Goal: Task Accomplishment & Management: Manage account settings

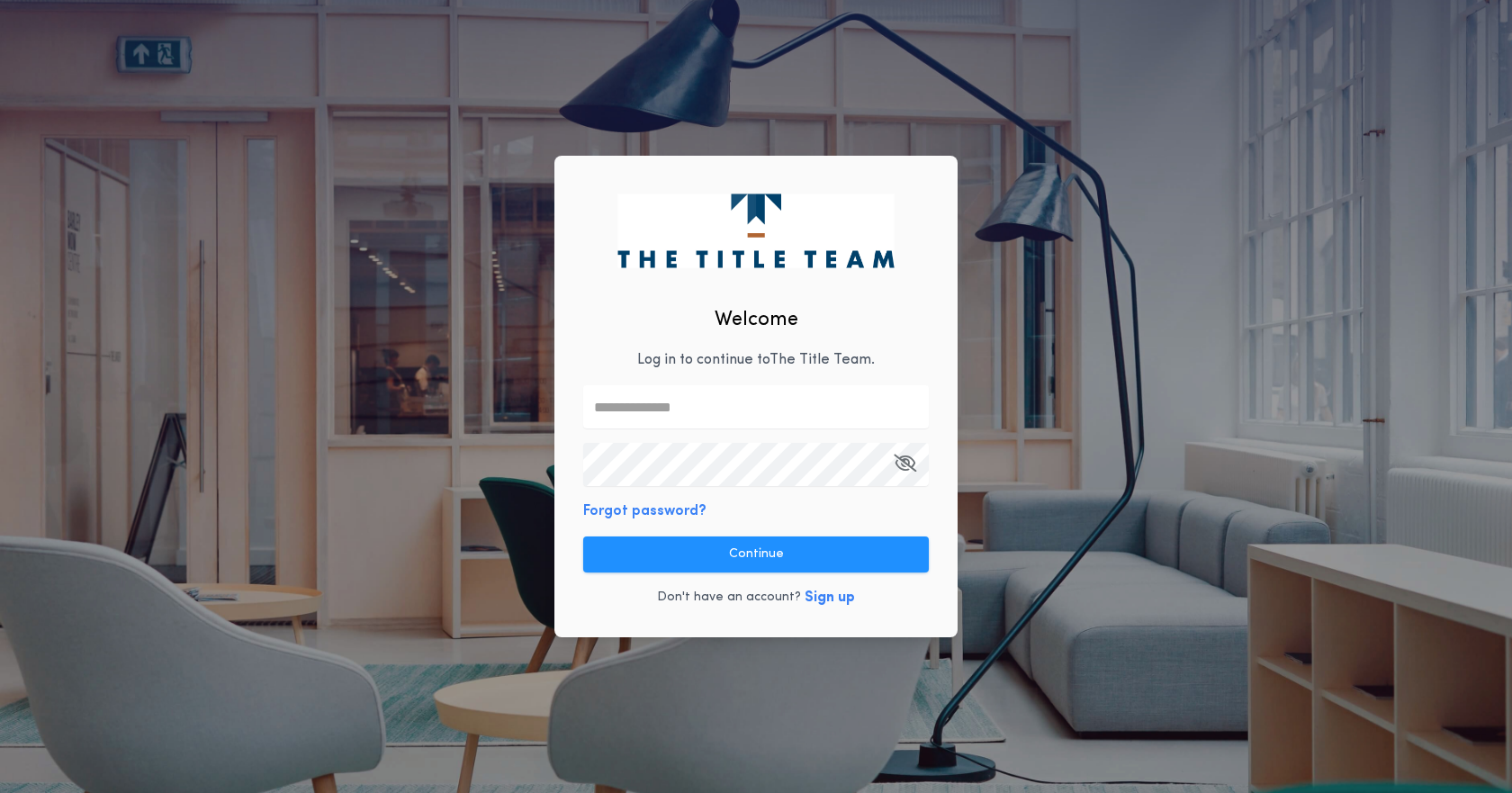
click at [724, 403] on input "text" at bounding box center [756, 407] width 346 height 43
type input "*"
type input "**********"
drag, startPoint x: 1458, startPoint y: 719, endPoint x: 1423, endPoint y: 687, distance: 47.4
click at [1446, 704] on div "**********" at bounding box center [756, 396] width 1512 height 793
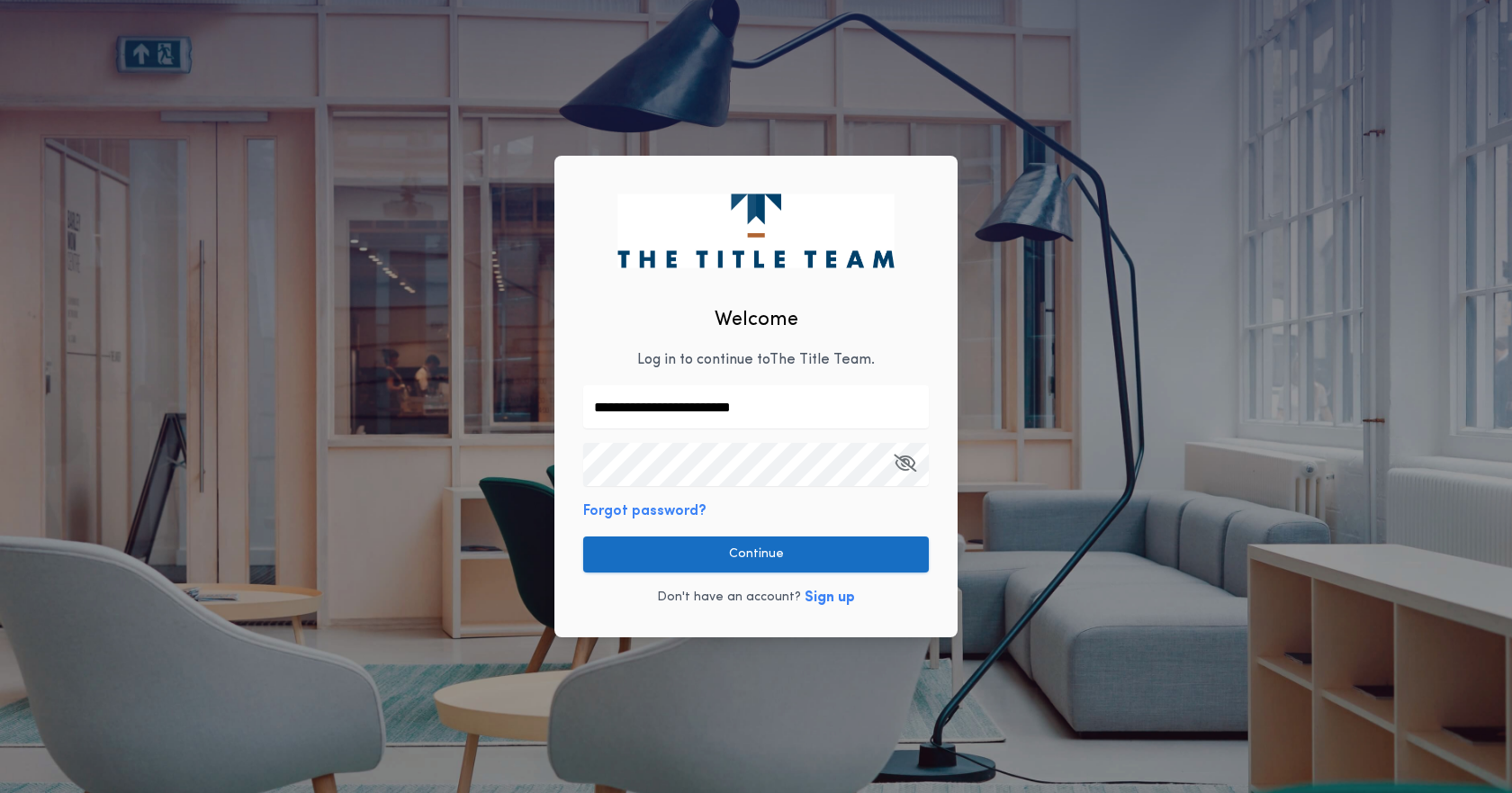
click at [892, 556] on button "Continue" at bounding box center [756, 555] width 346 height 36
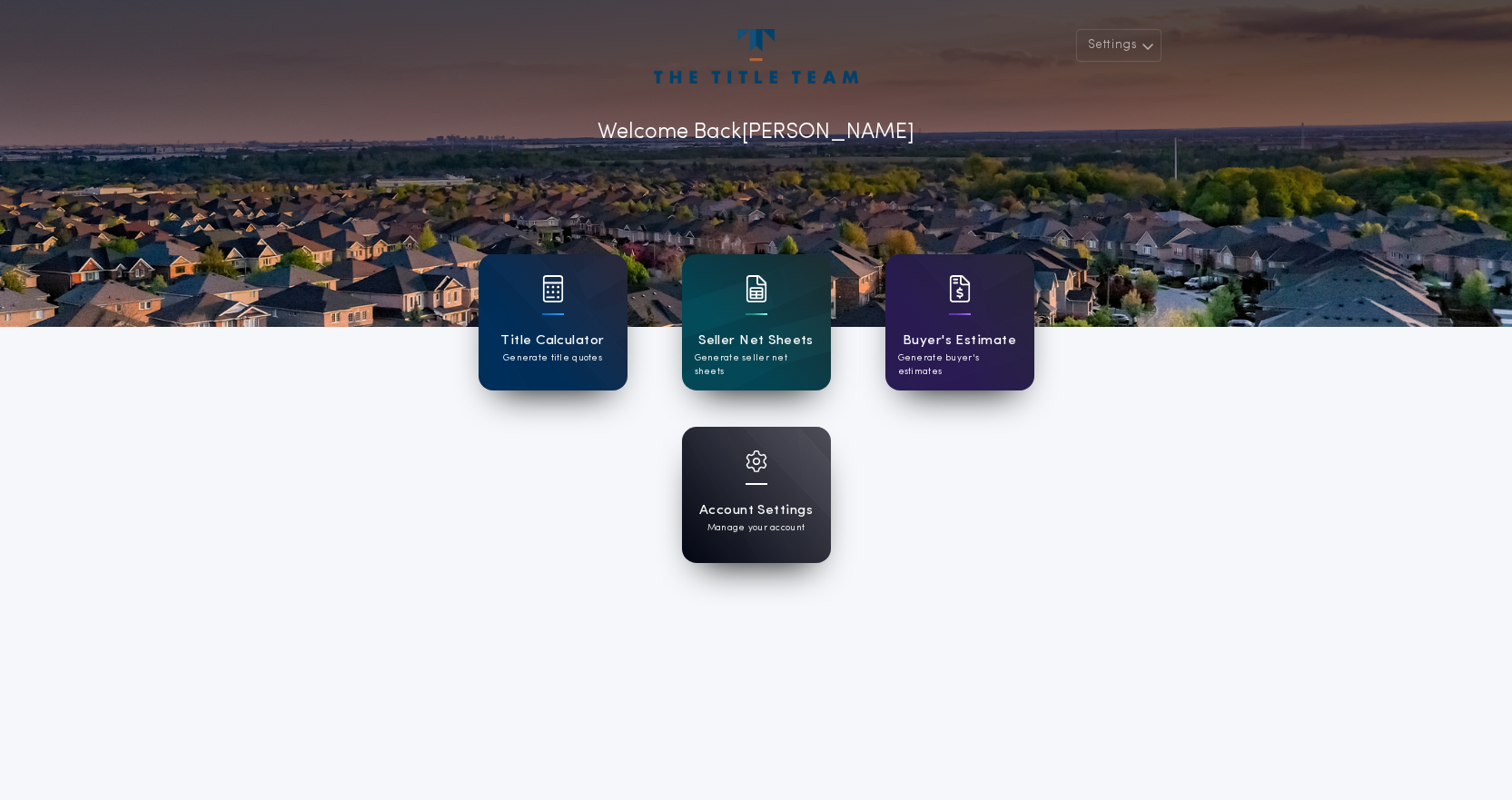
click at [743, 498] on div "Account Settings Manage your account" at bounding box center [756, 495] width 149 height 136
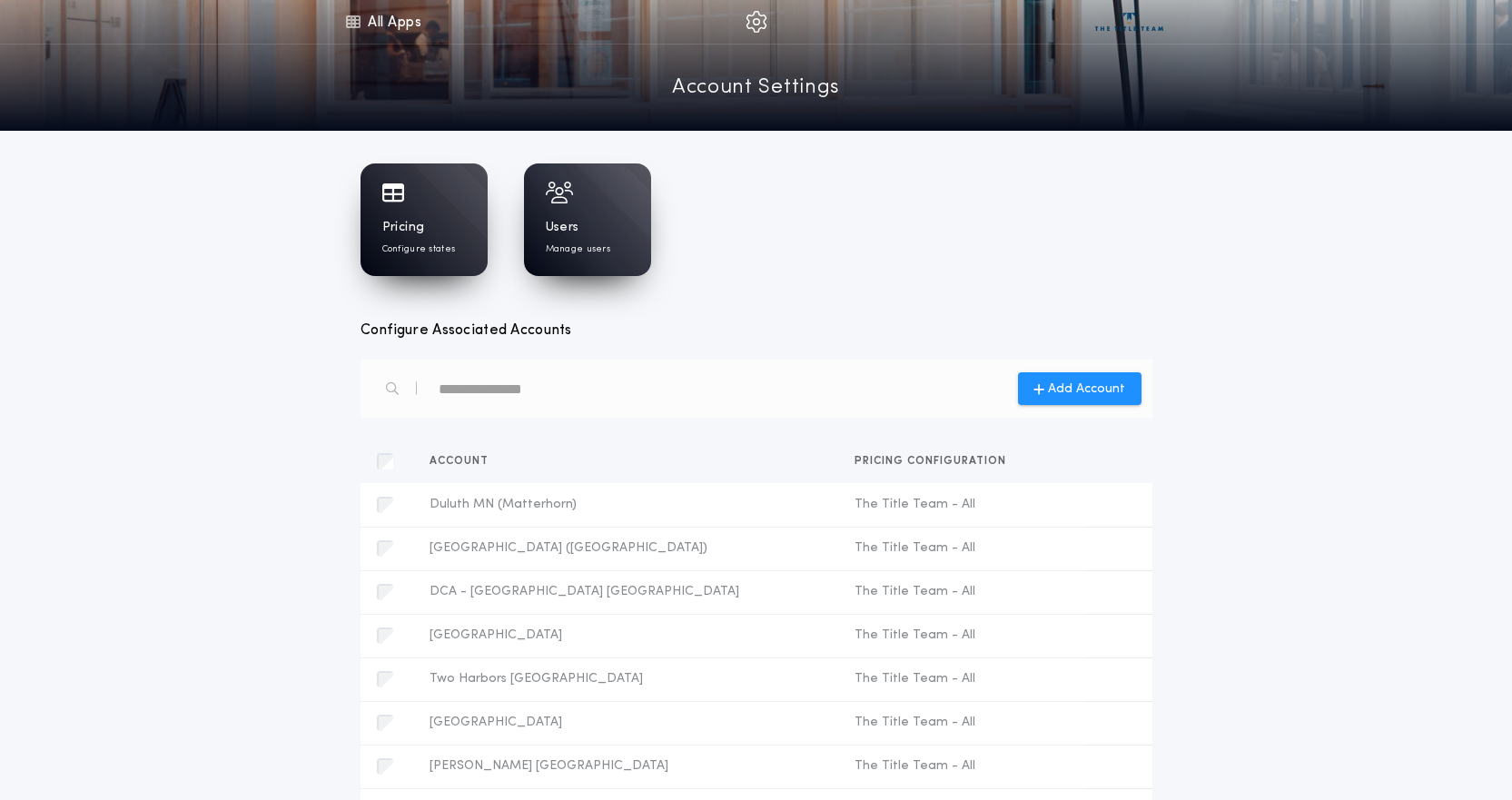
click at [397, 227] on h1 "Pricing" at bounding box center [403, 228] width 43 height 18
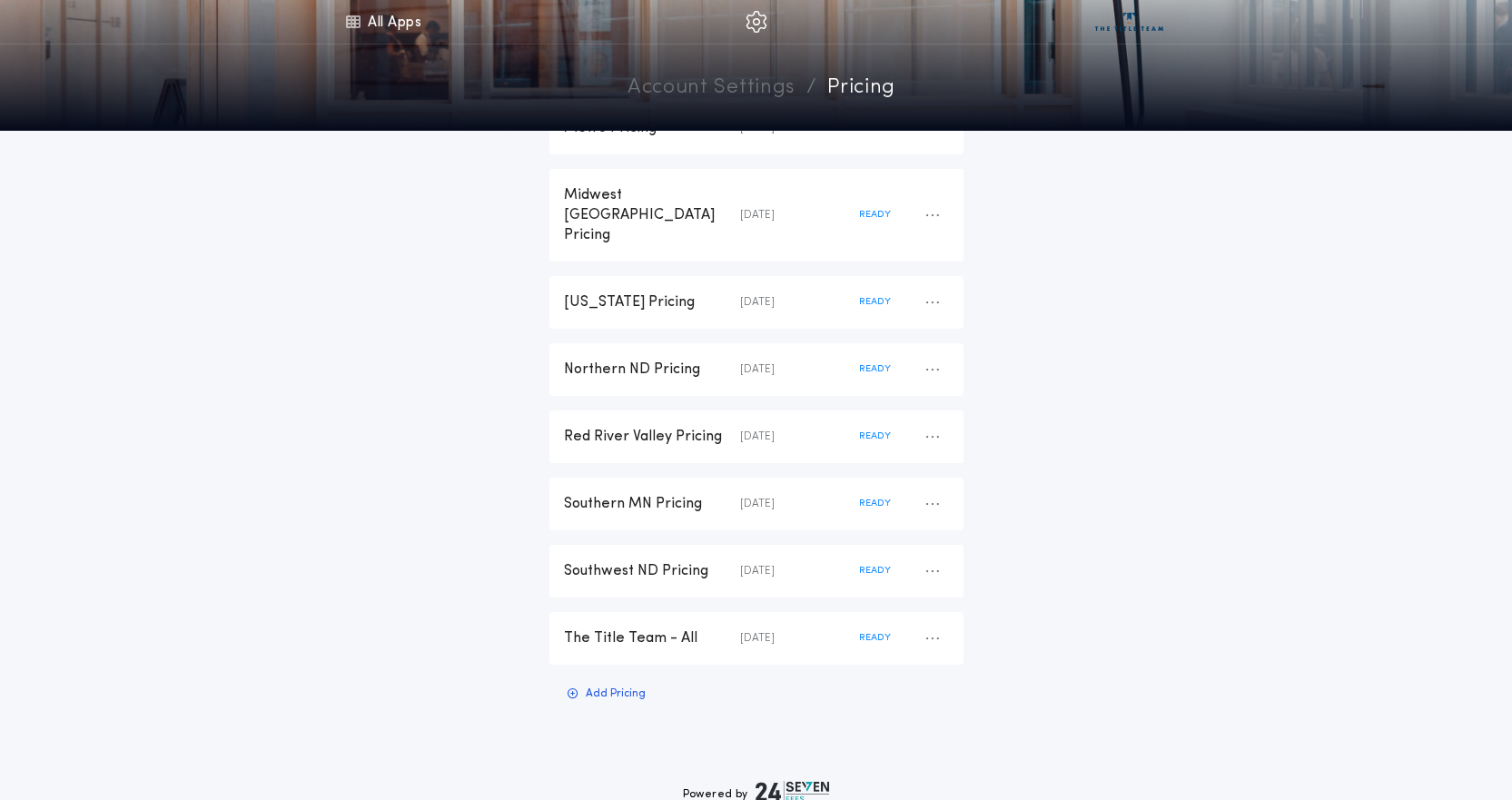
scroll to position [393, 0]
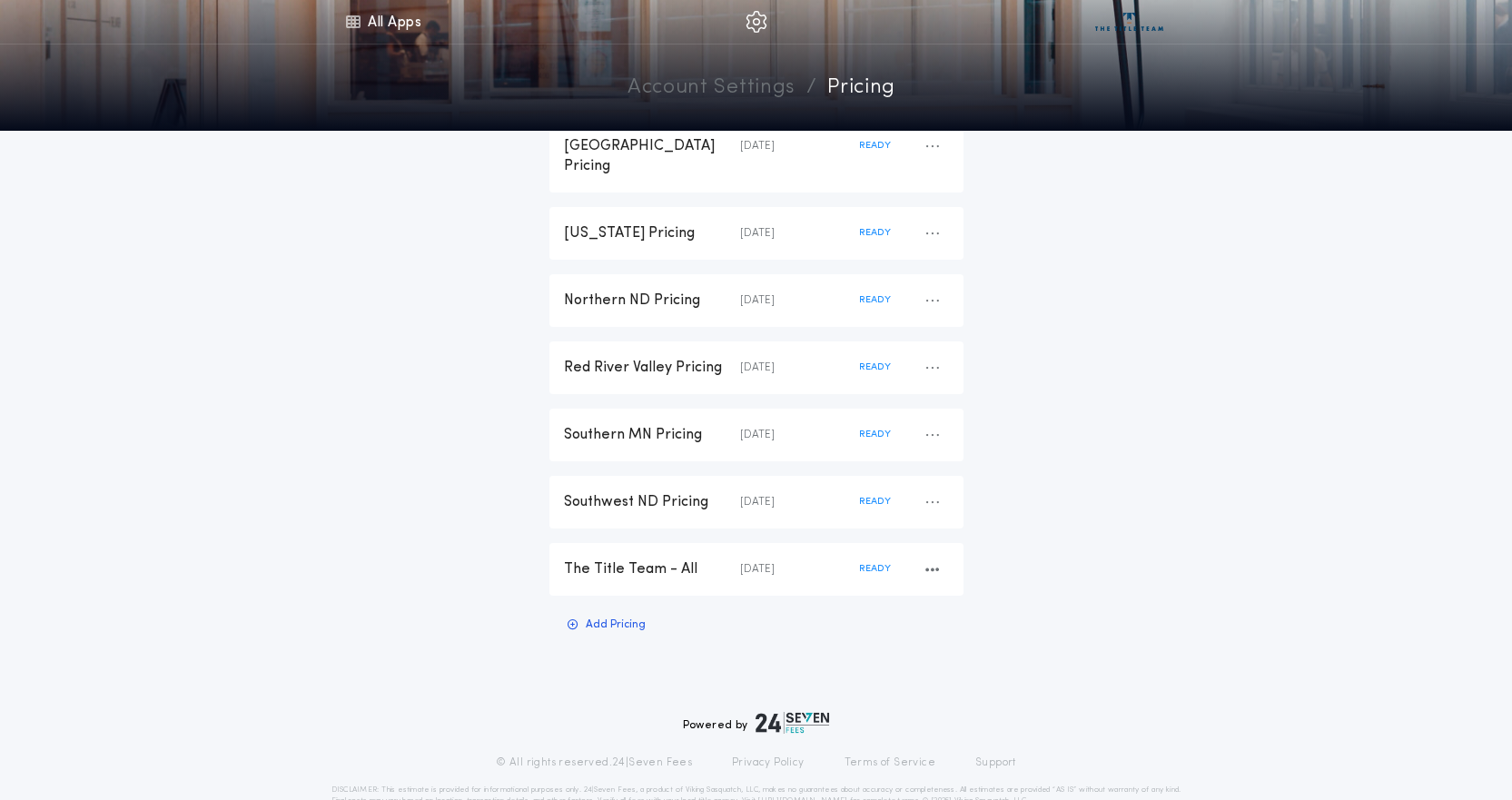
click at [633, 560] on div "The Title Team - All" at bounding box center [651, 569] width 176 height 20
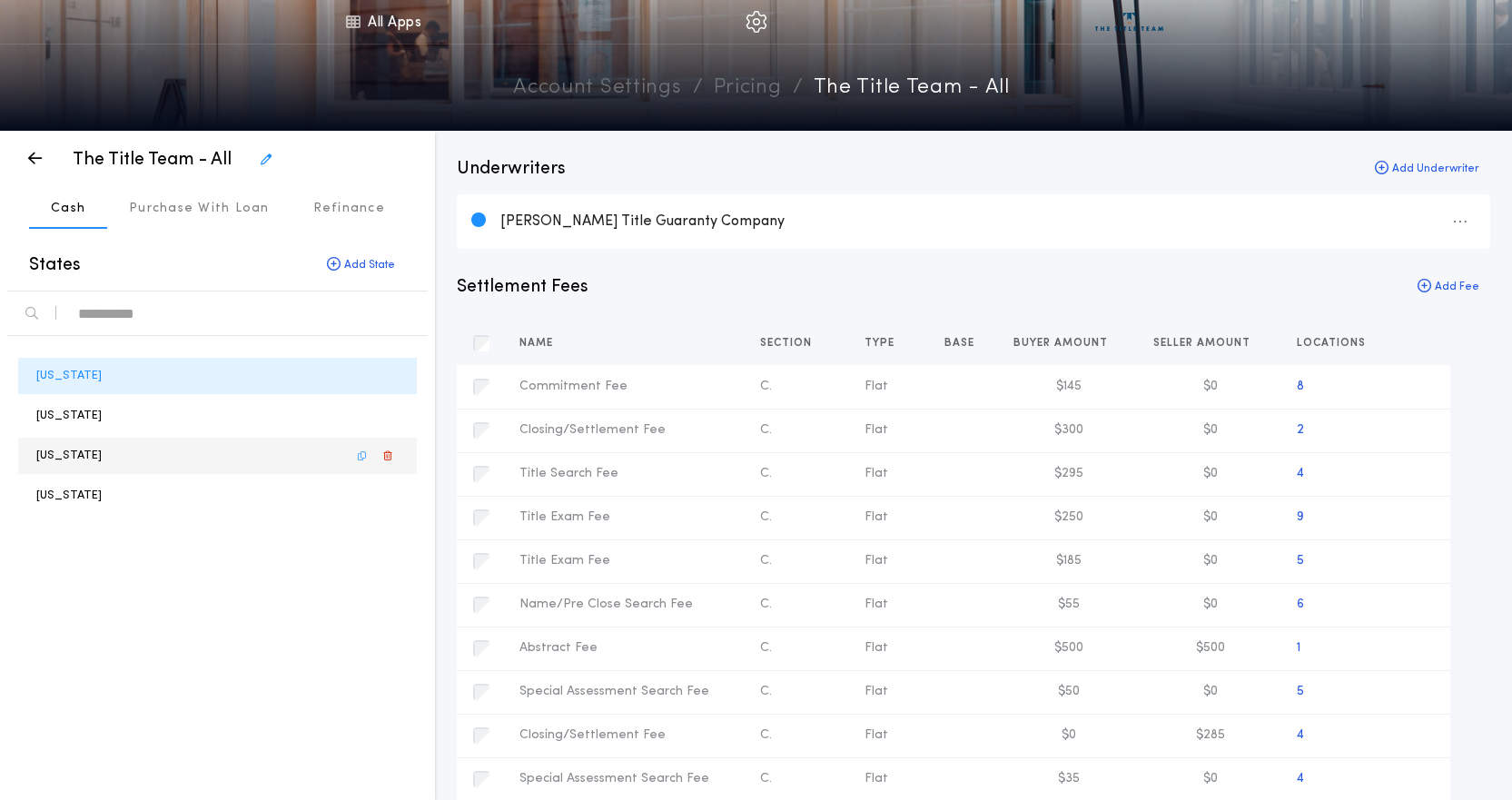
click at [117, 449] on div "[US_STATE]" at bounding box center [217, 455] width 398 height 37
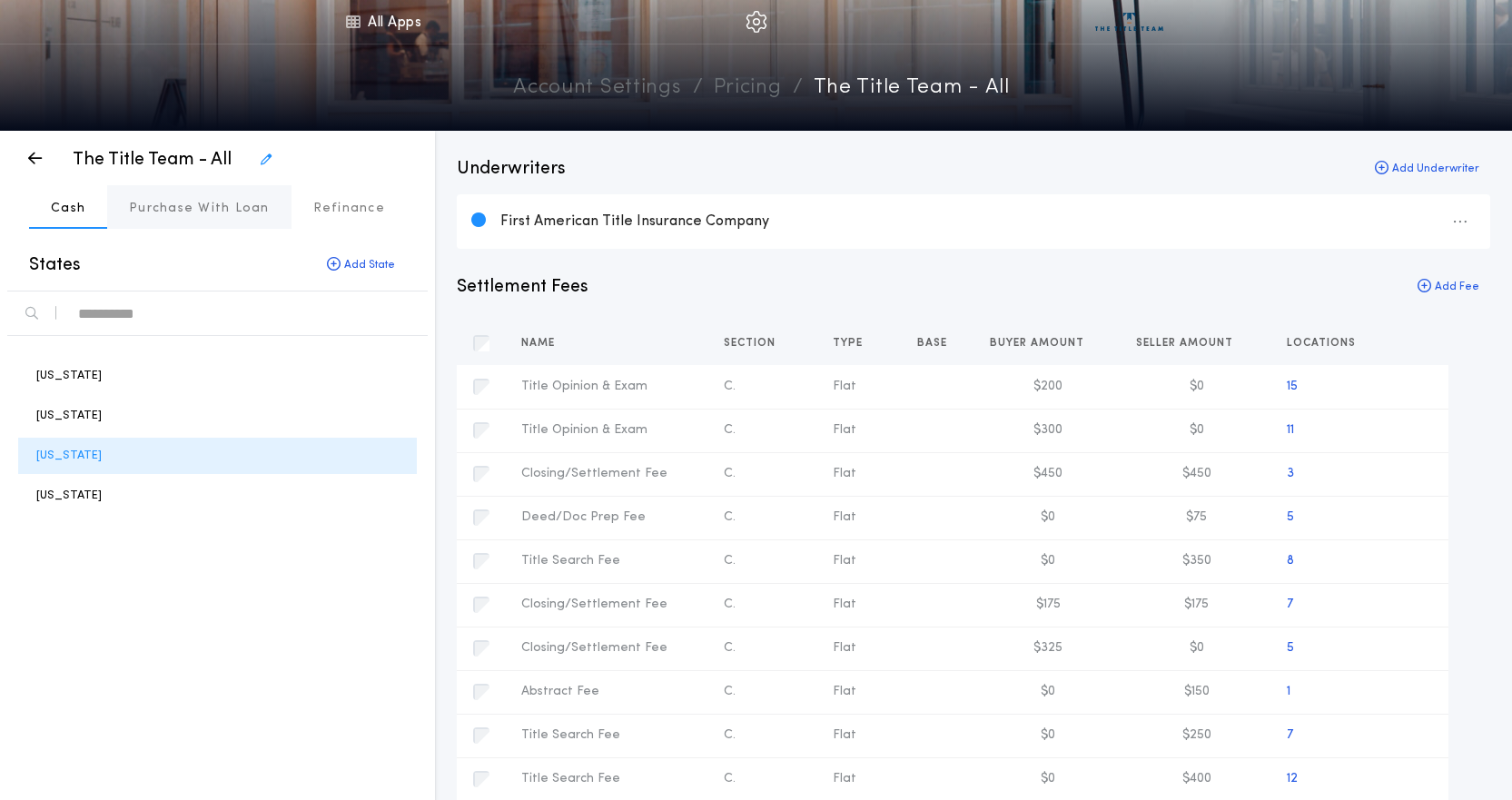
click at [178, 213] on p "Purchase With Loan" at bounding box center [200, 209] width 141 height 18
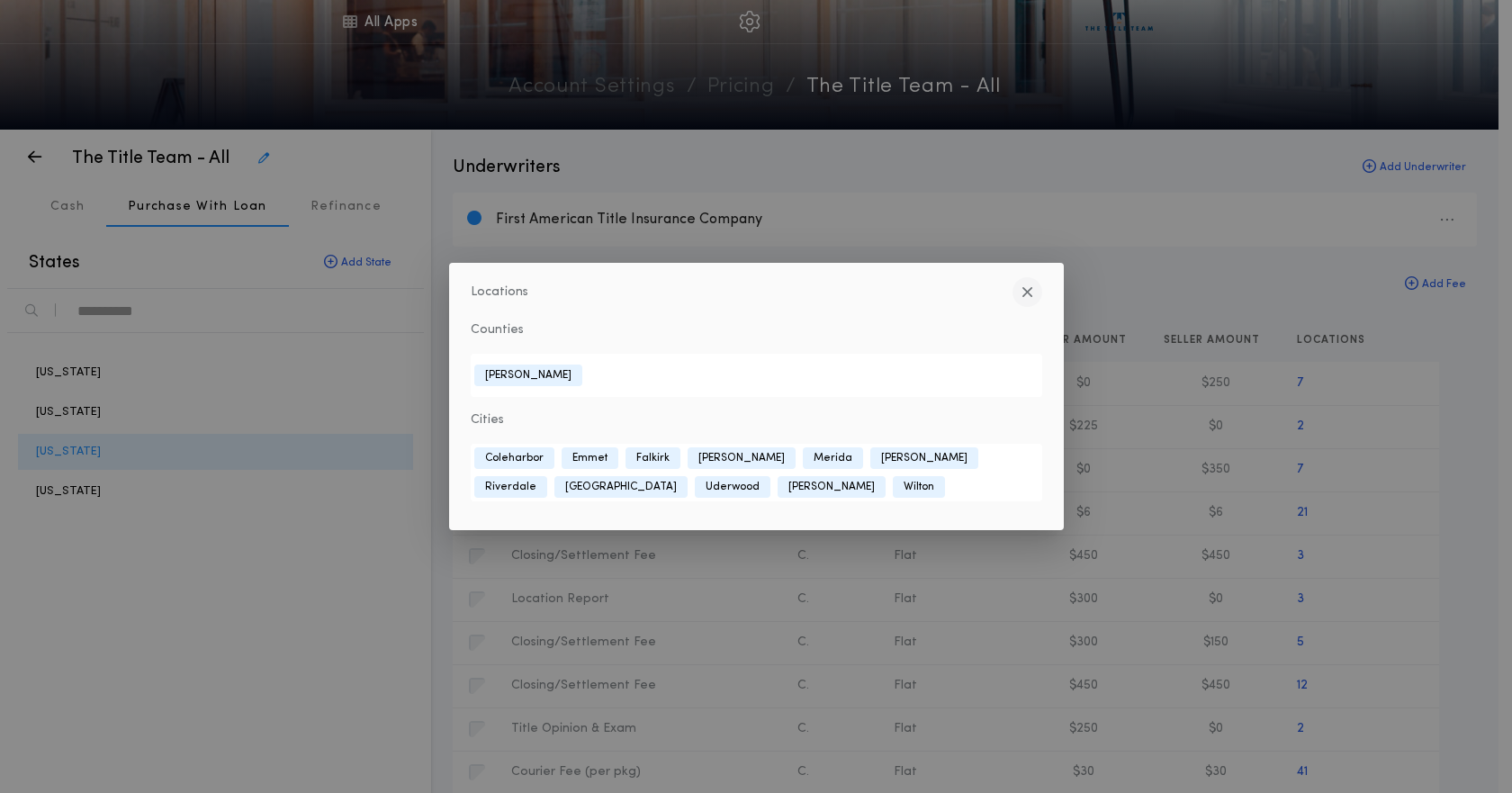
click at [1018, 297] on button "button" at bounding box center [1027, 292] width 30 height 30
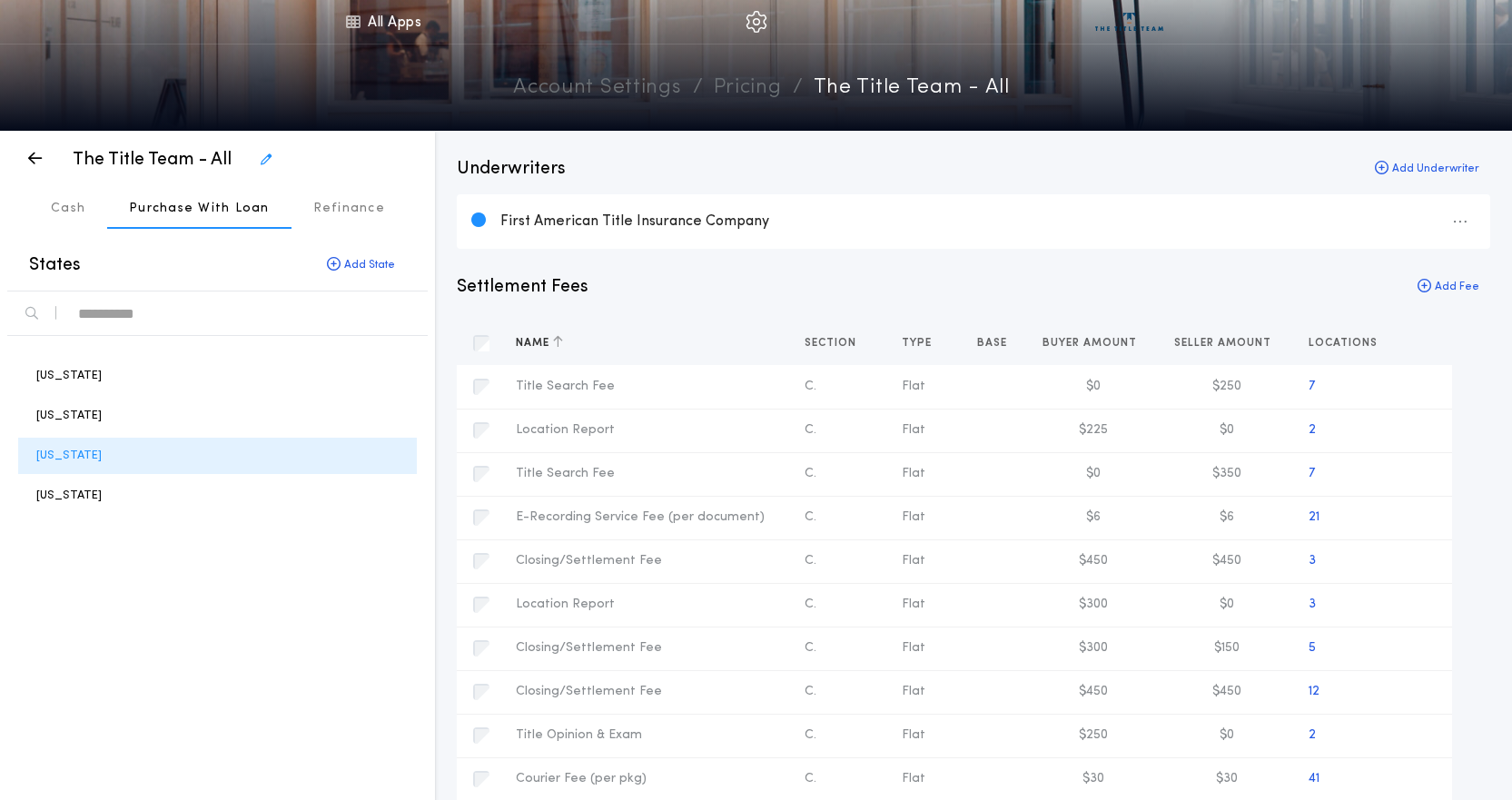
click at [560, 344] on icon "button" at bounding box center [558, 341] width 10 height 13
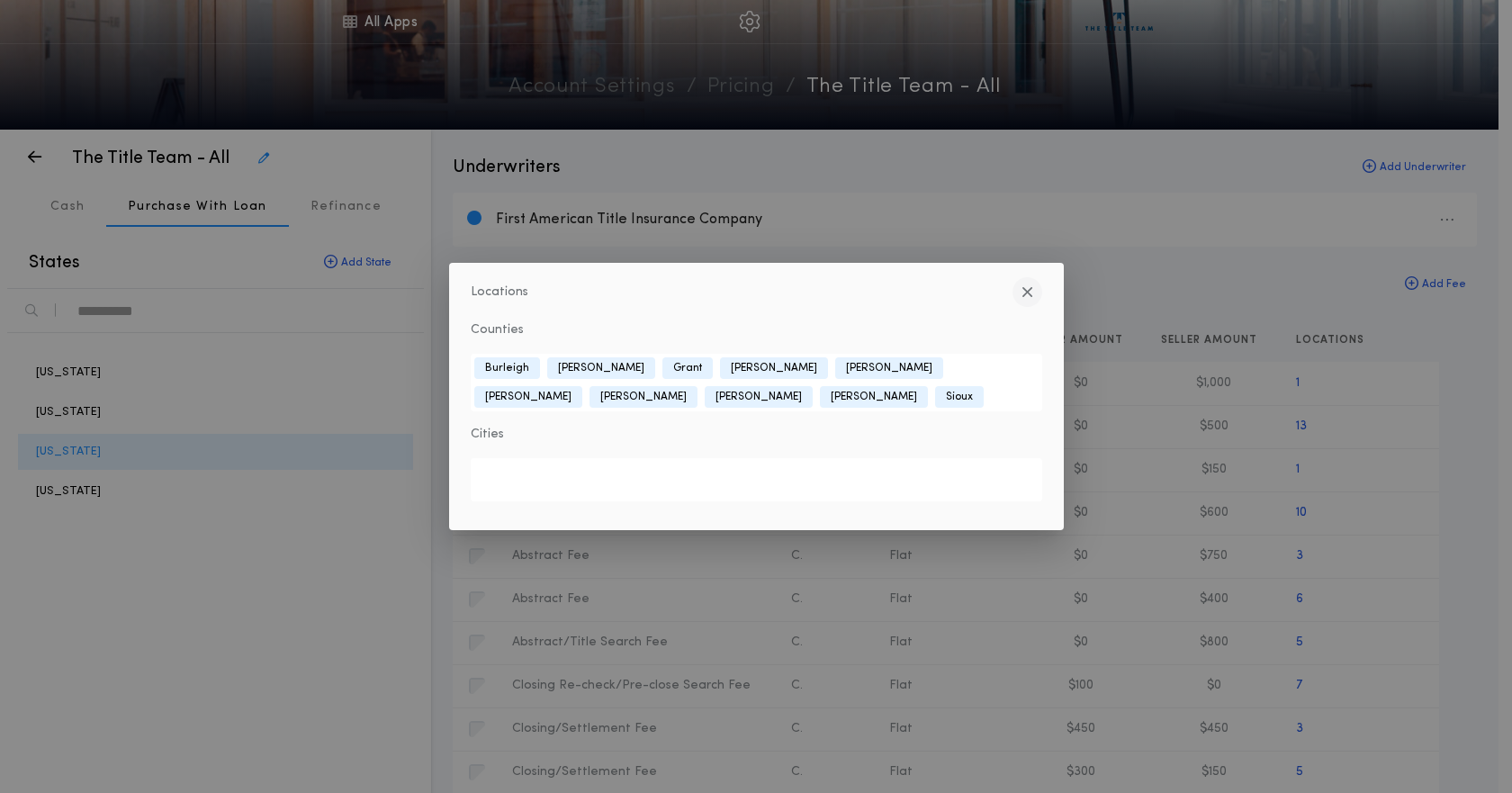
click at [1029, 293] on icon "button" at bounding box center [1027, 292] width 12 height 1
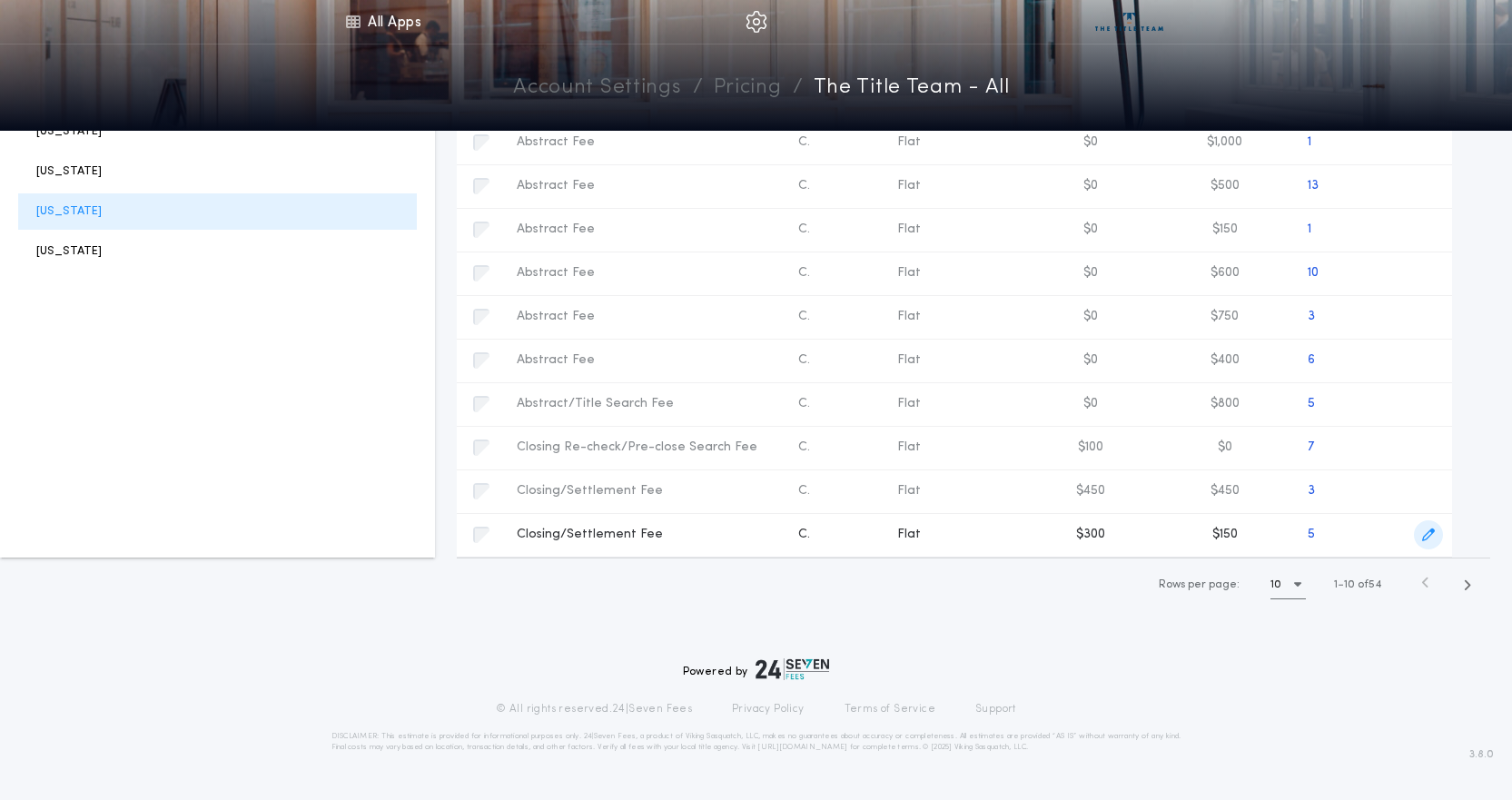
scroll to position [250, 0]
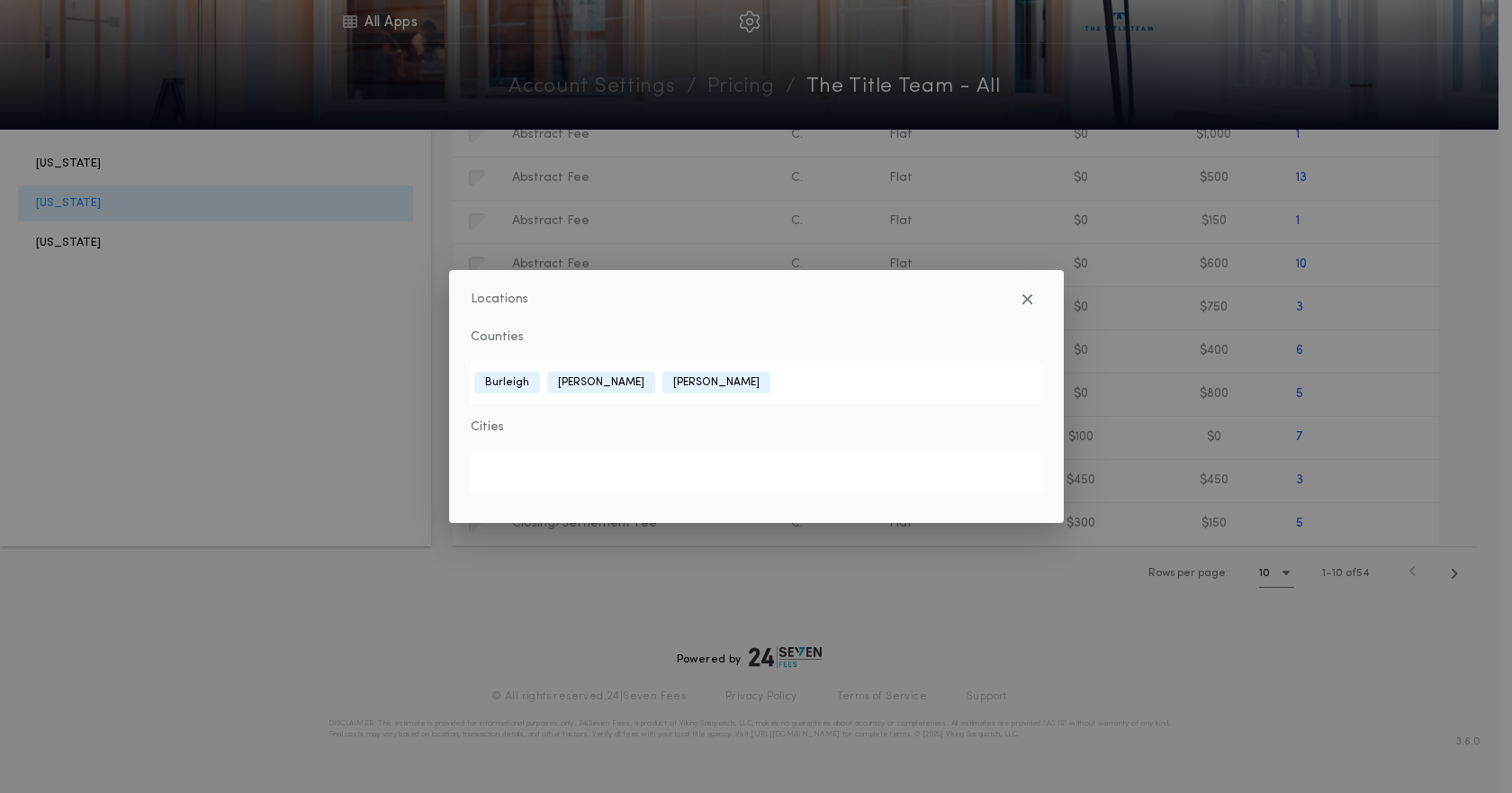
click at [1413, 697] on div "Locations Counties [GEOGRAPHIC_DATA][PERSON_NAME][GEOGRAPHIC_DATA] Cities" at bounding box center [756, 396] width 1512 height 793
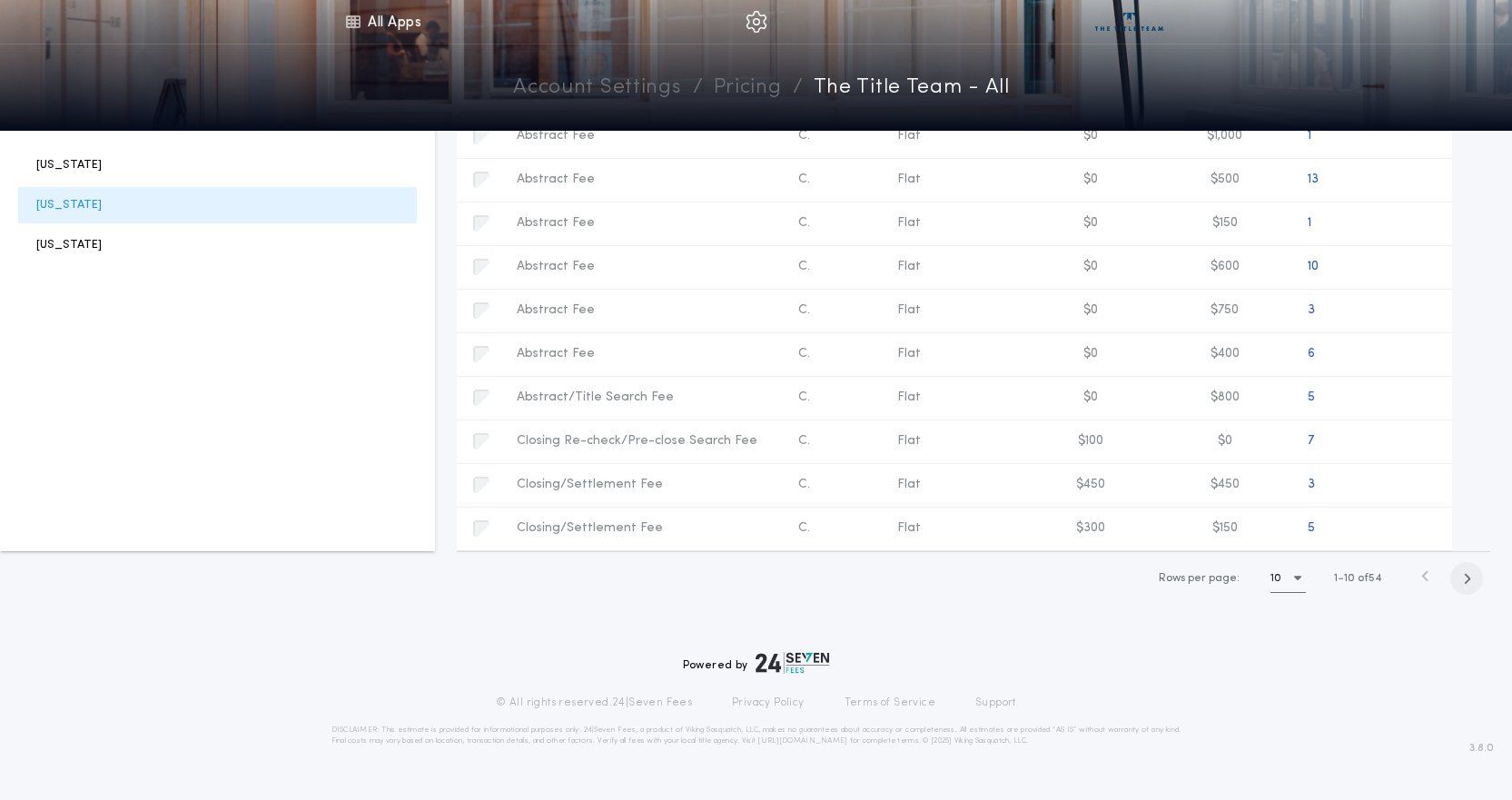
click at [1468, 577] on icon "button" at bounding box center [1466, 579] width 8 height 14
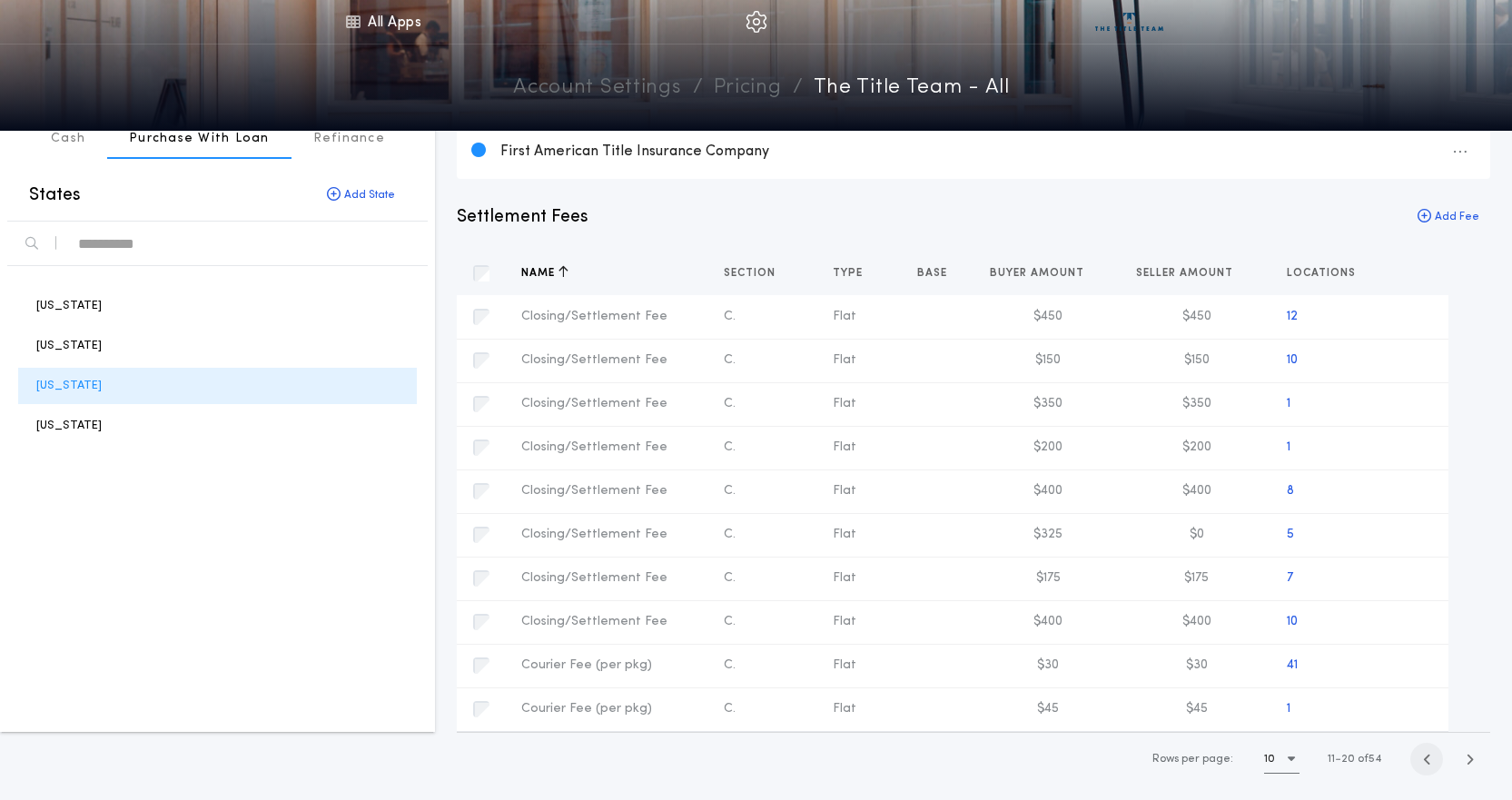
scroll to position [69, 0]
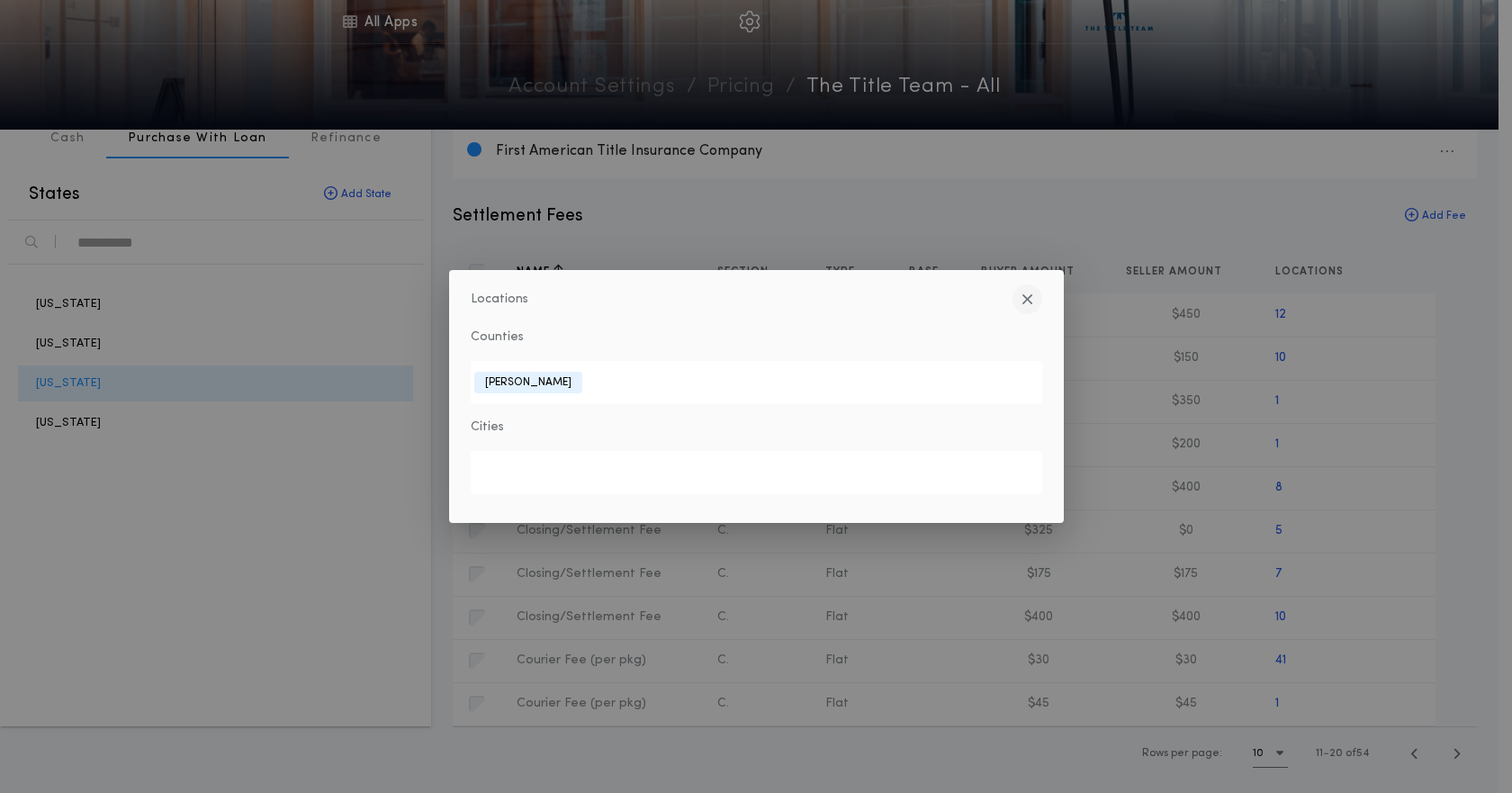
click at [1027, 298] on icon "button" at bounding box center [1027, 298] width 12 height 1
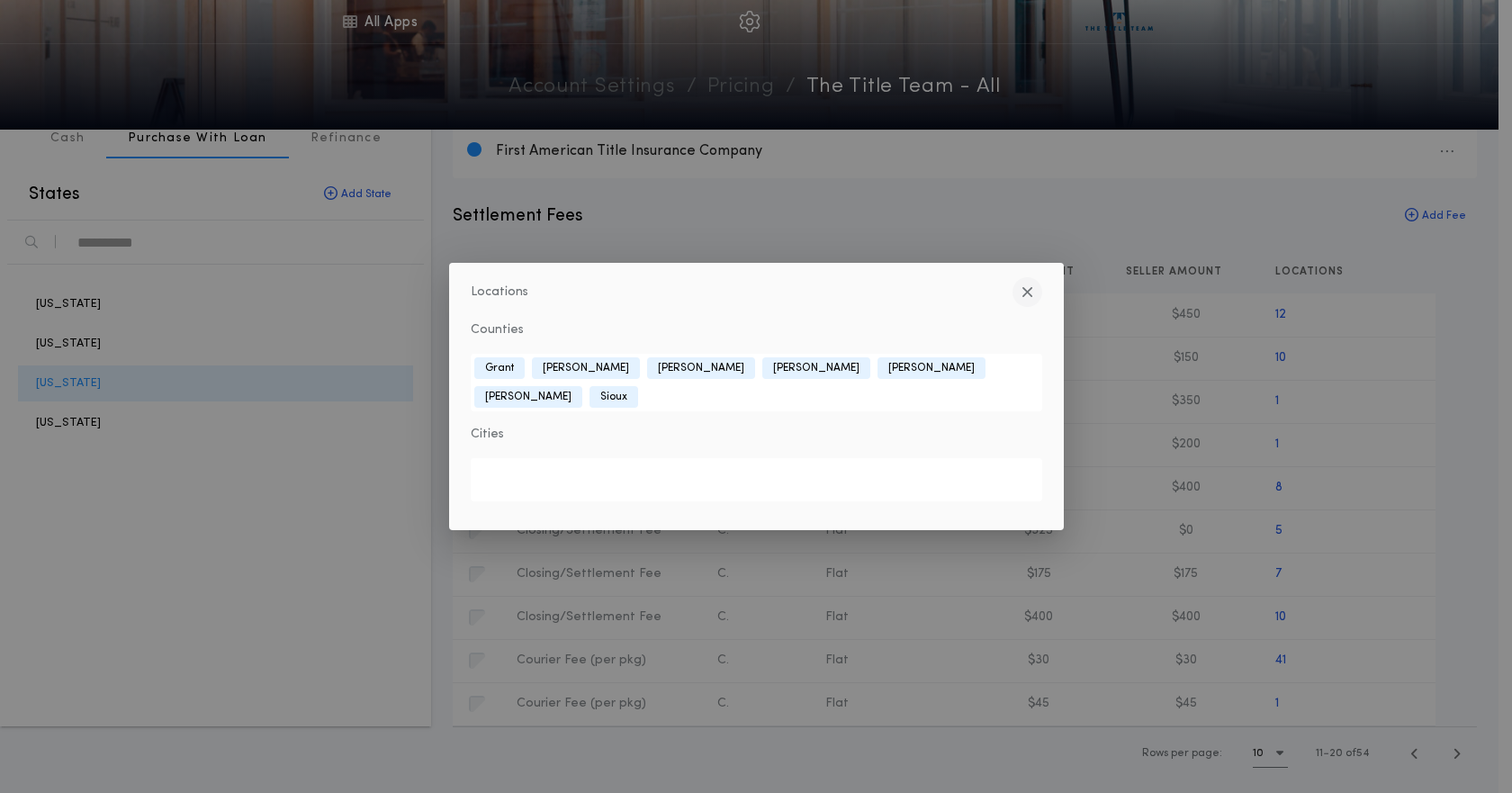
click at [1022, 293] on icon "button" at bounding box center [1027, 292] width 12 height 1
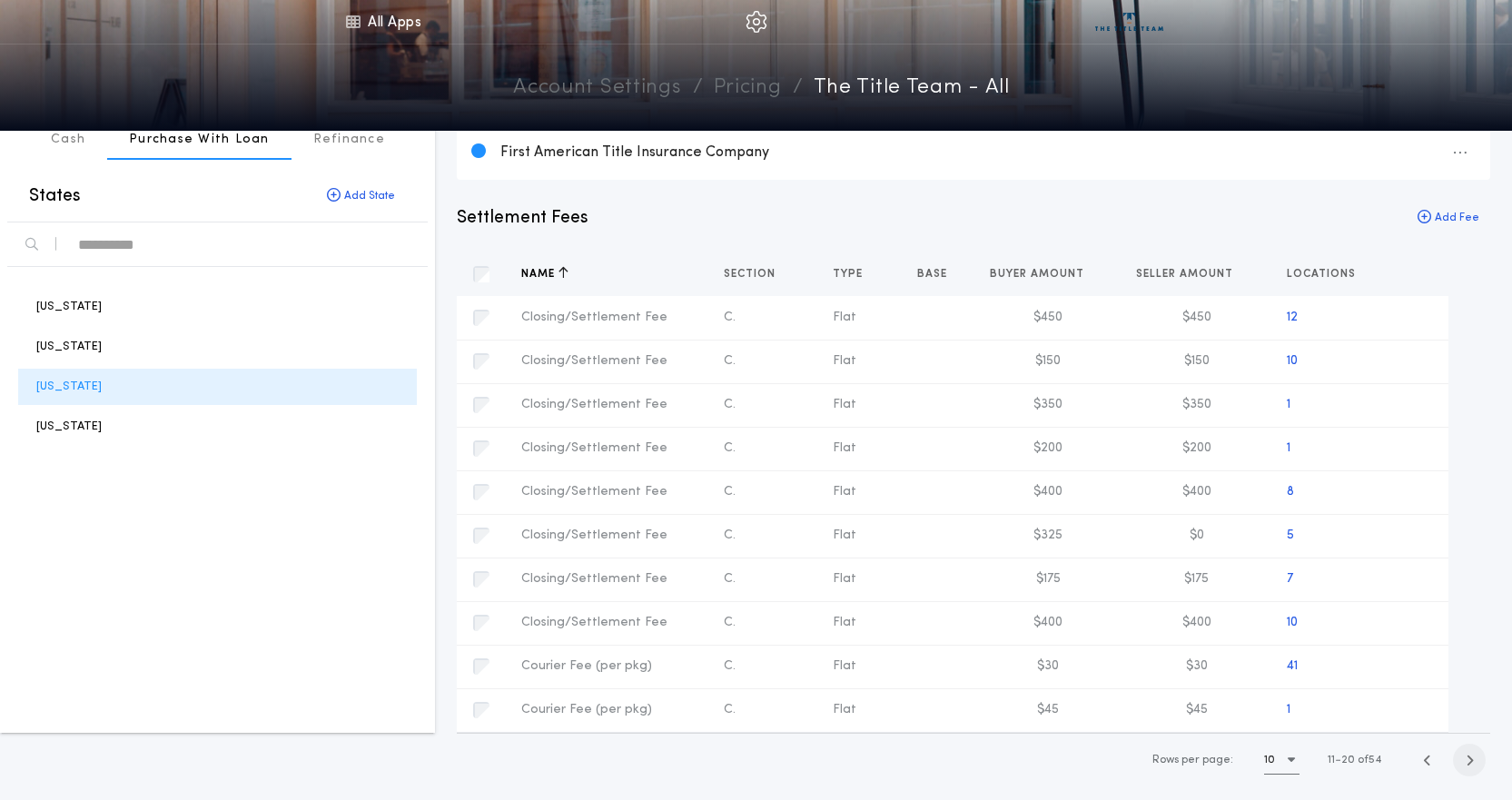
click at [1465, 760] on icon "button" at bounding box center [1469, 760] width 8 height 14
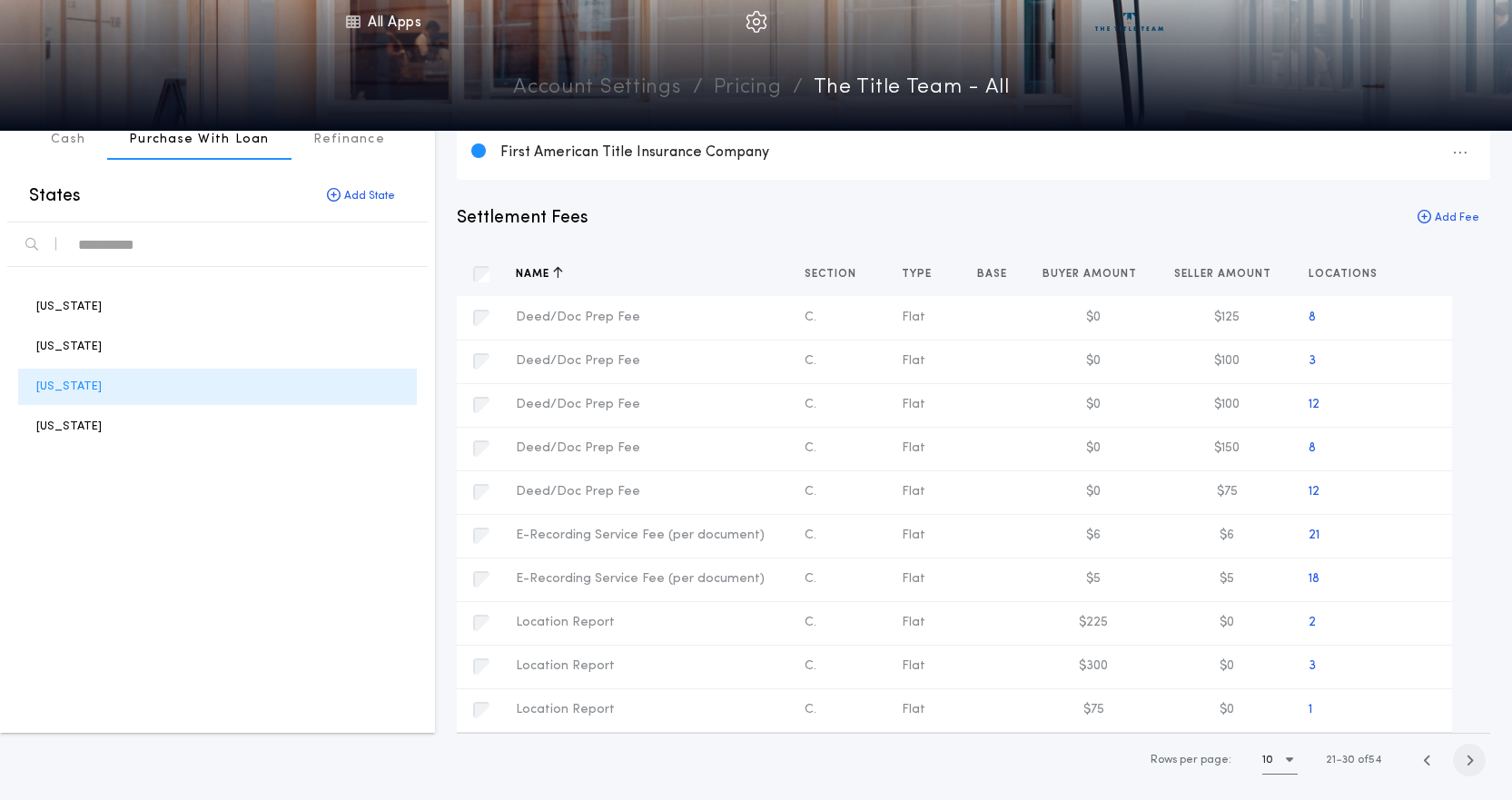
click at [1465, 760] on icon "button" at bounding box center [1469, 760] width 8 height 14
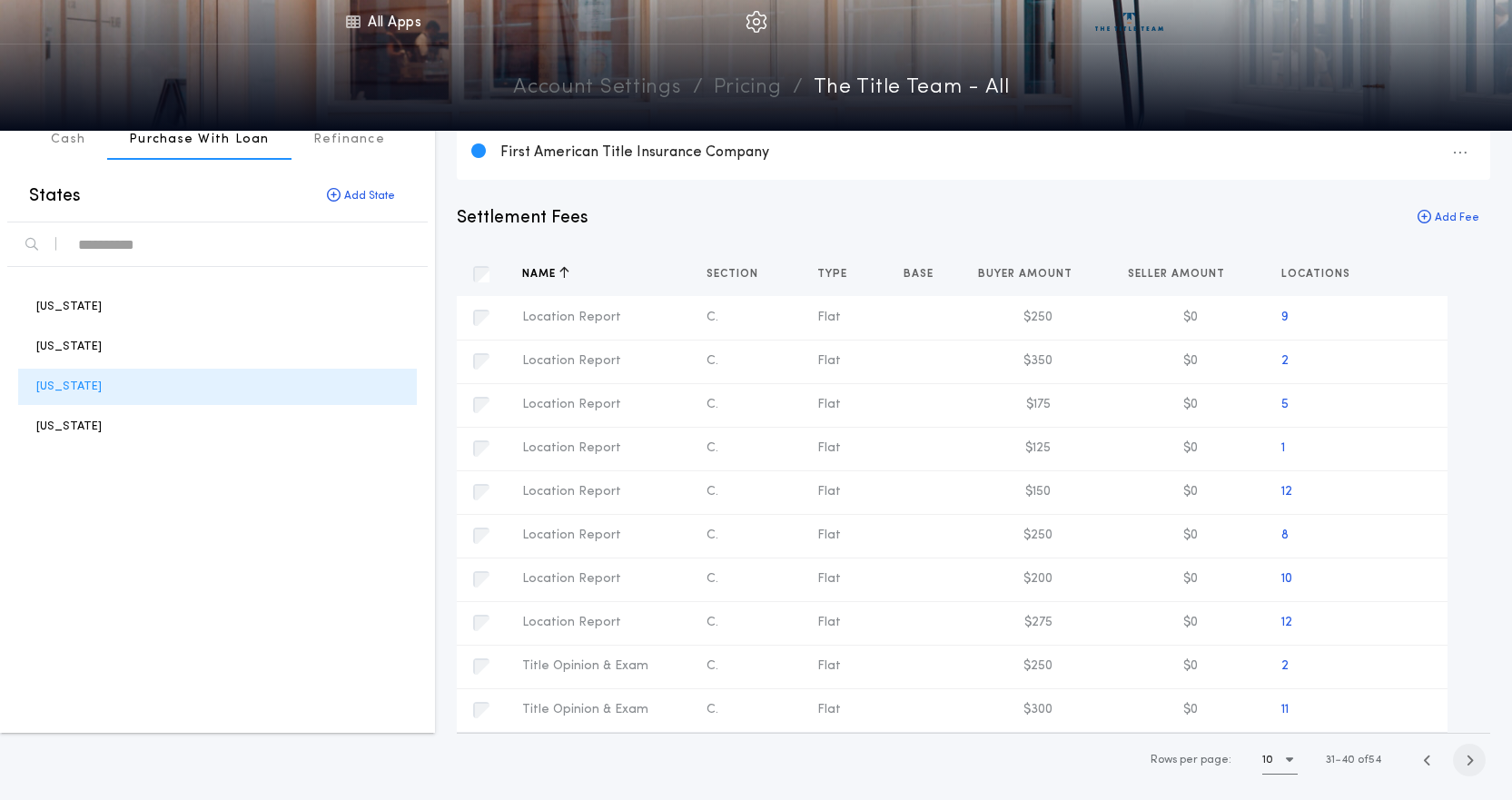
click at [1465, 760] on icon "button" at bounding box center [1469, 760] width 8 height 14
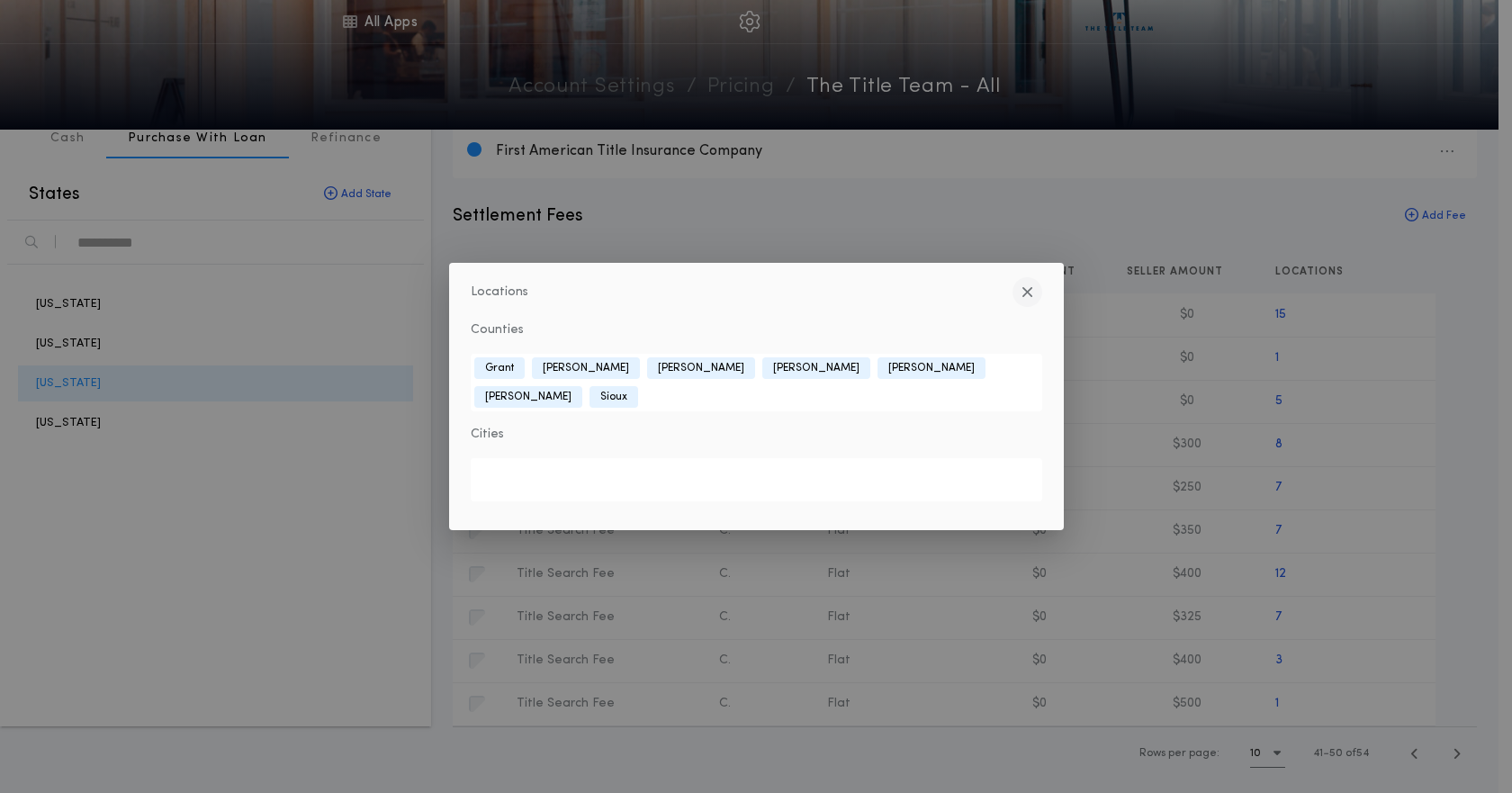
click at [1029, 293] on icon "button" at bounding box center [1027, 292] width 12 height 1
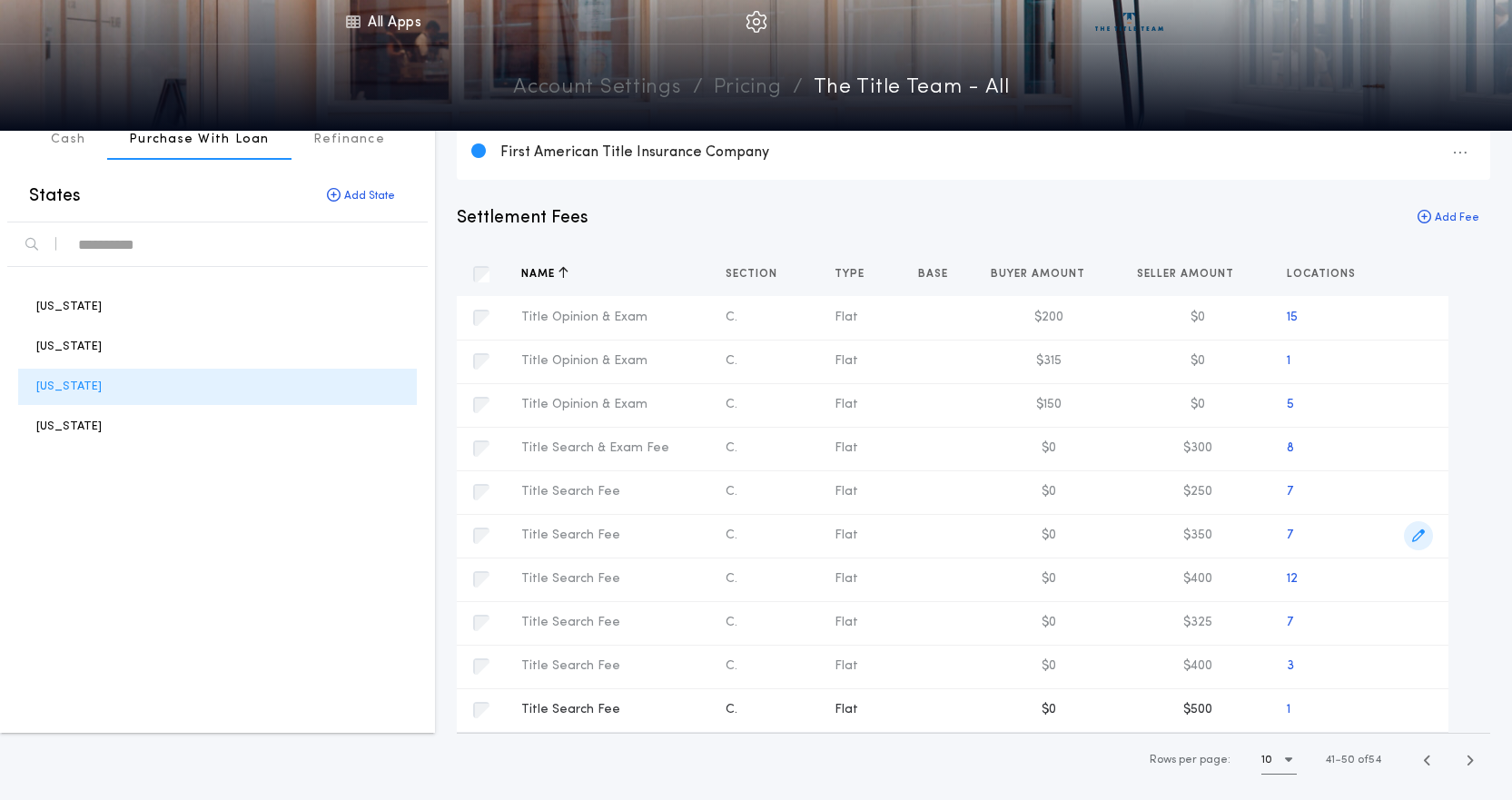
scroll to position [160, 0]
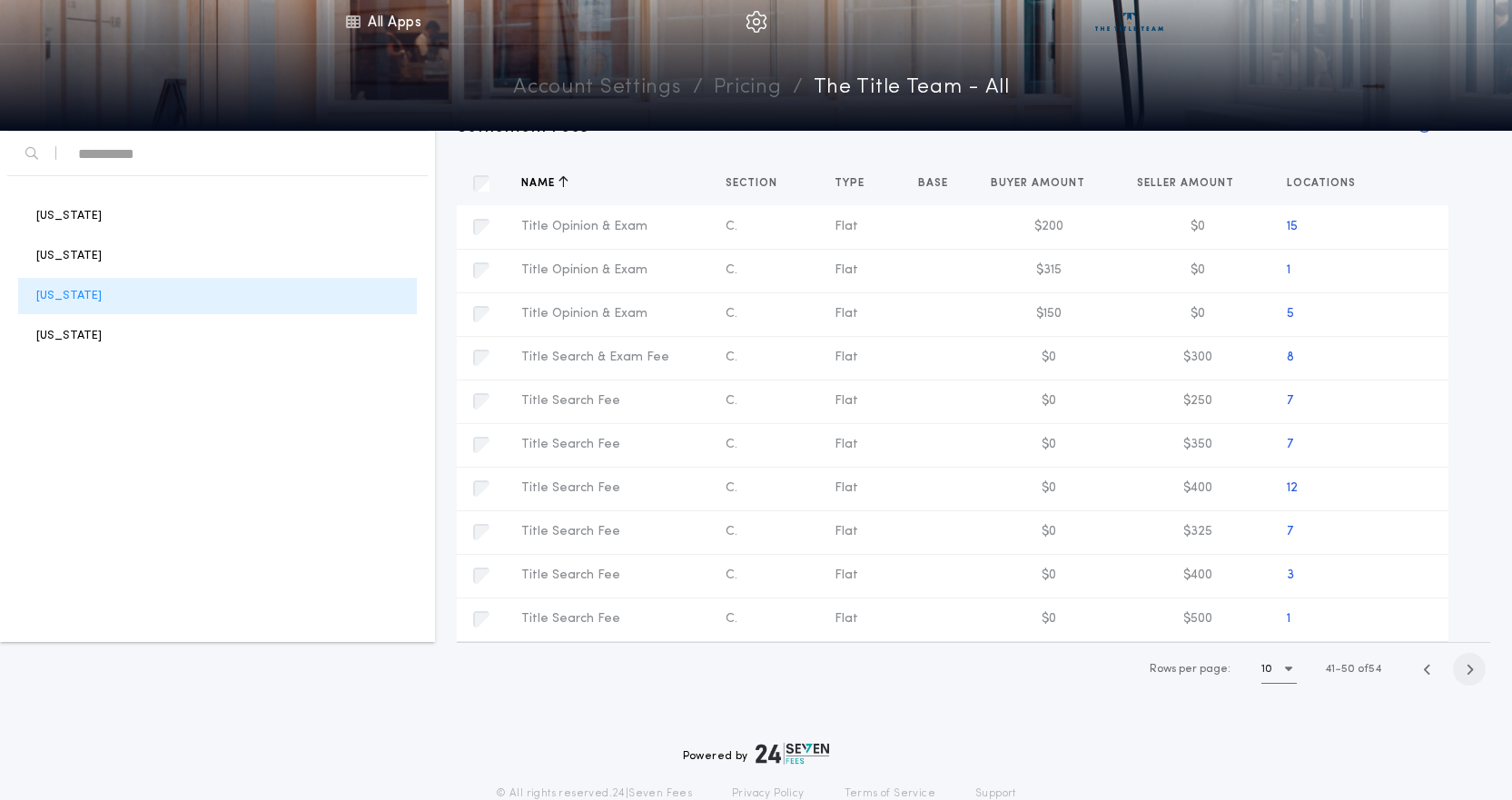
click at [1470, 670] on icon "button" at bounding box center [1469, 670] width 8 height 14
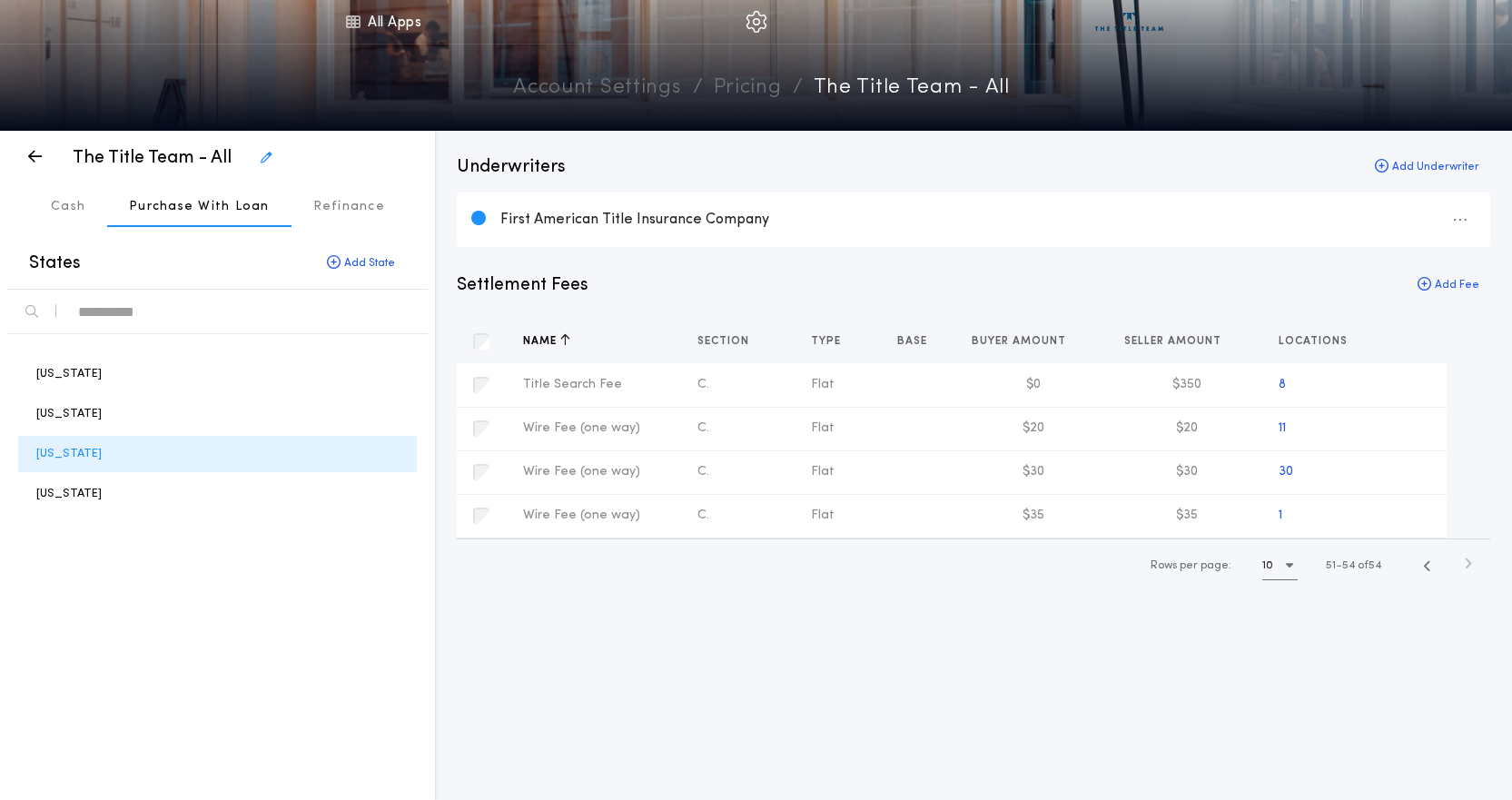
scroll to position [0, 0]
click at [1426, 568] on icon "button" at bounding box center [1427, 568] width 8 height 14
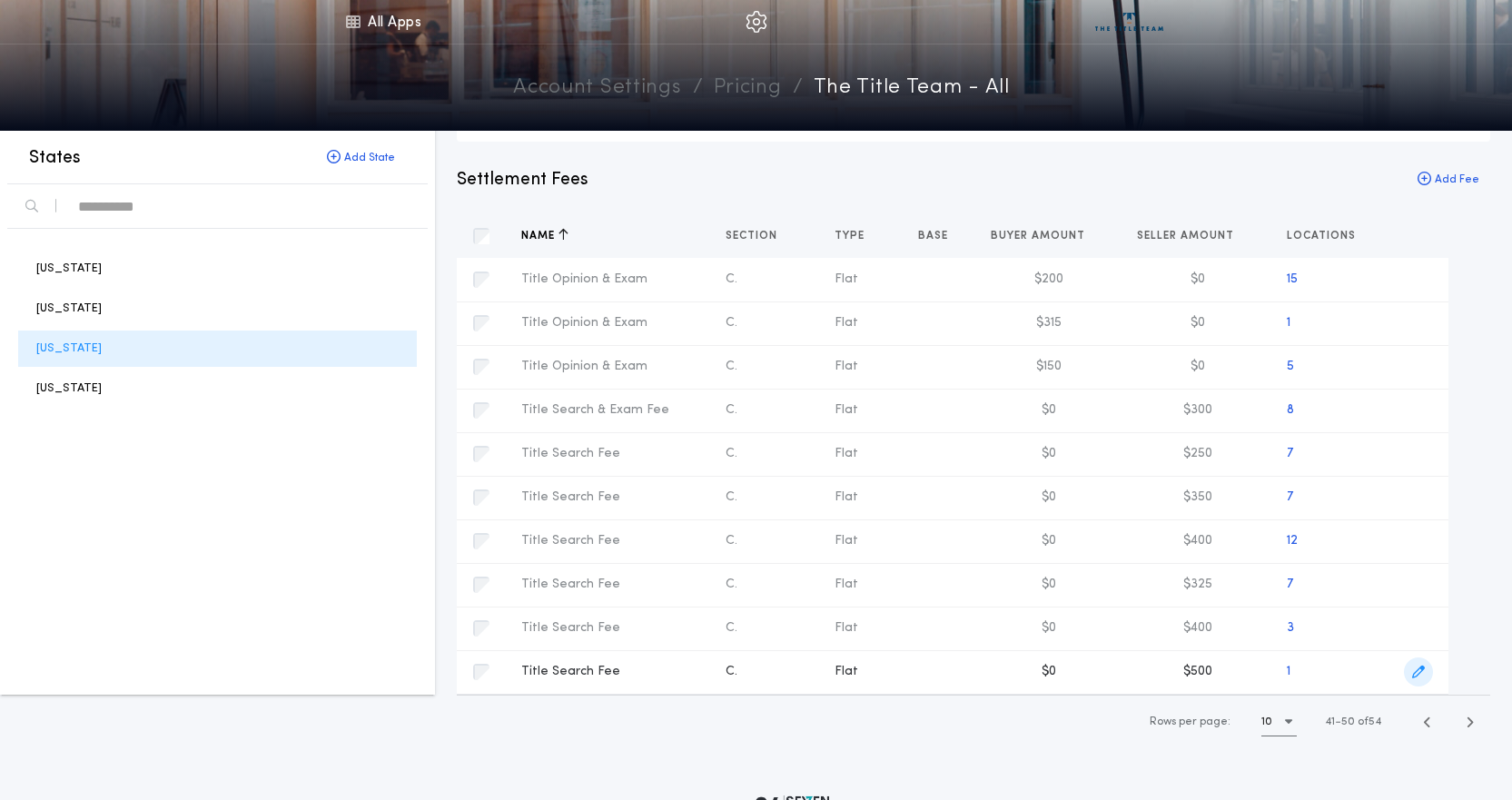
scroll to position [69, 0]
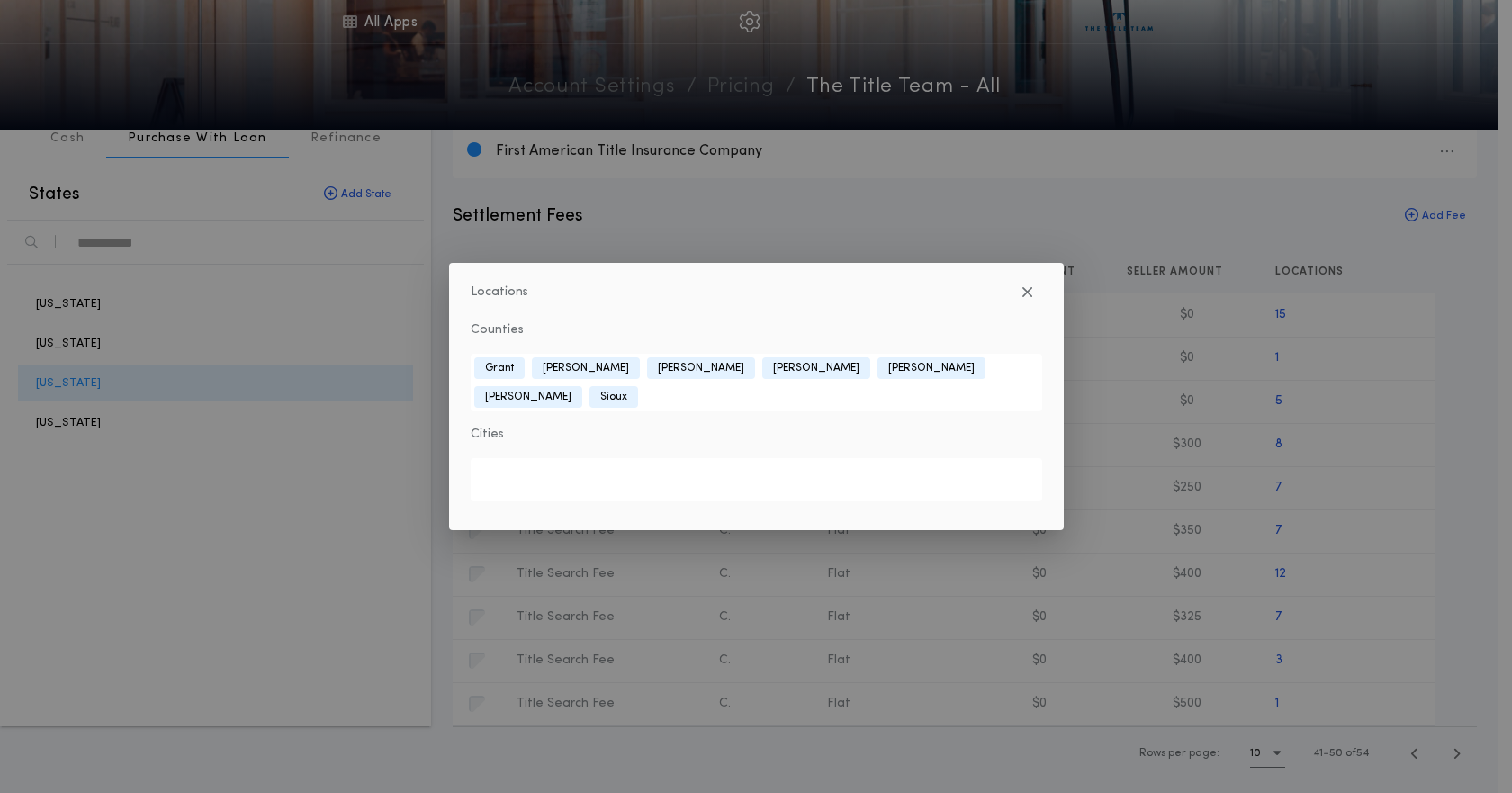
click at [1504, 435] on div "Locations Counties [GEOGRAPHIC_DATA][PERSON_NAME] [PERSON_NAME] [GEOGRAPHIC_DAT…" at bounding box center [756, 396] width 1512 height 793
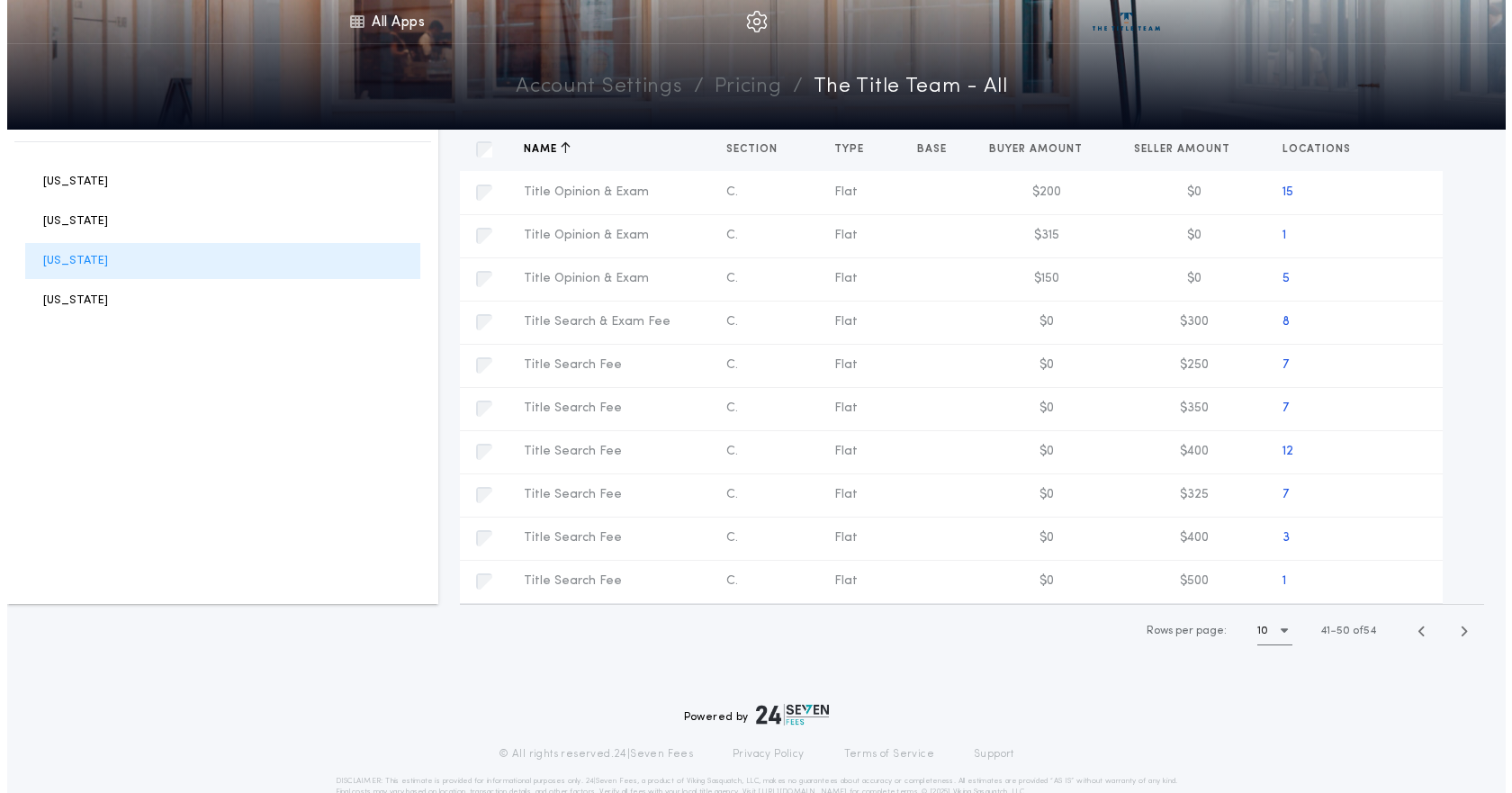
scroll to position [248, 0]
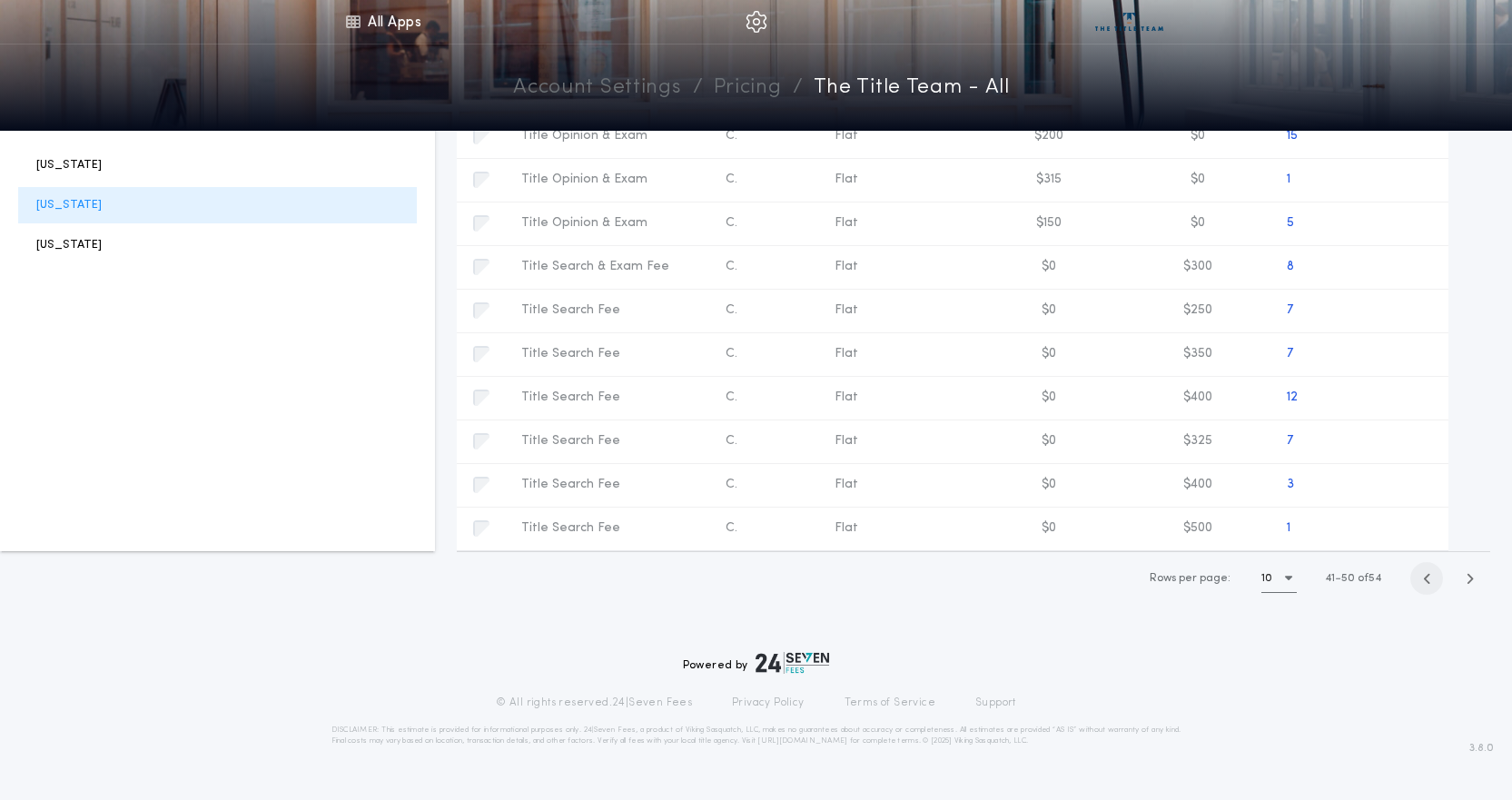
click at [1426, 582] on icon "button" at bounding box center [1427, 579] width 8 height 14
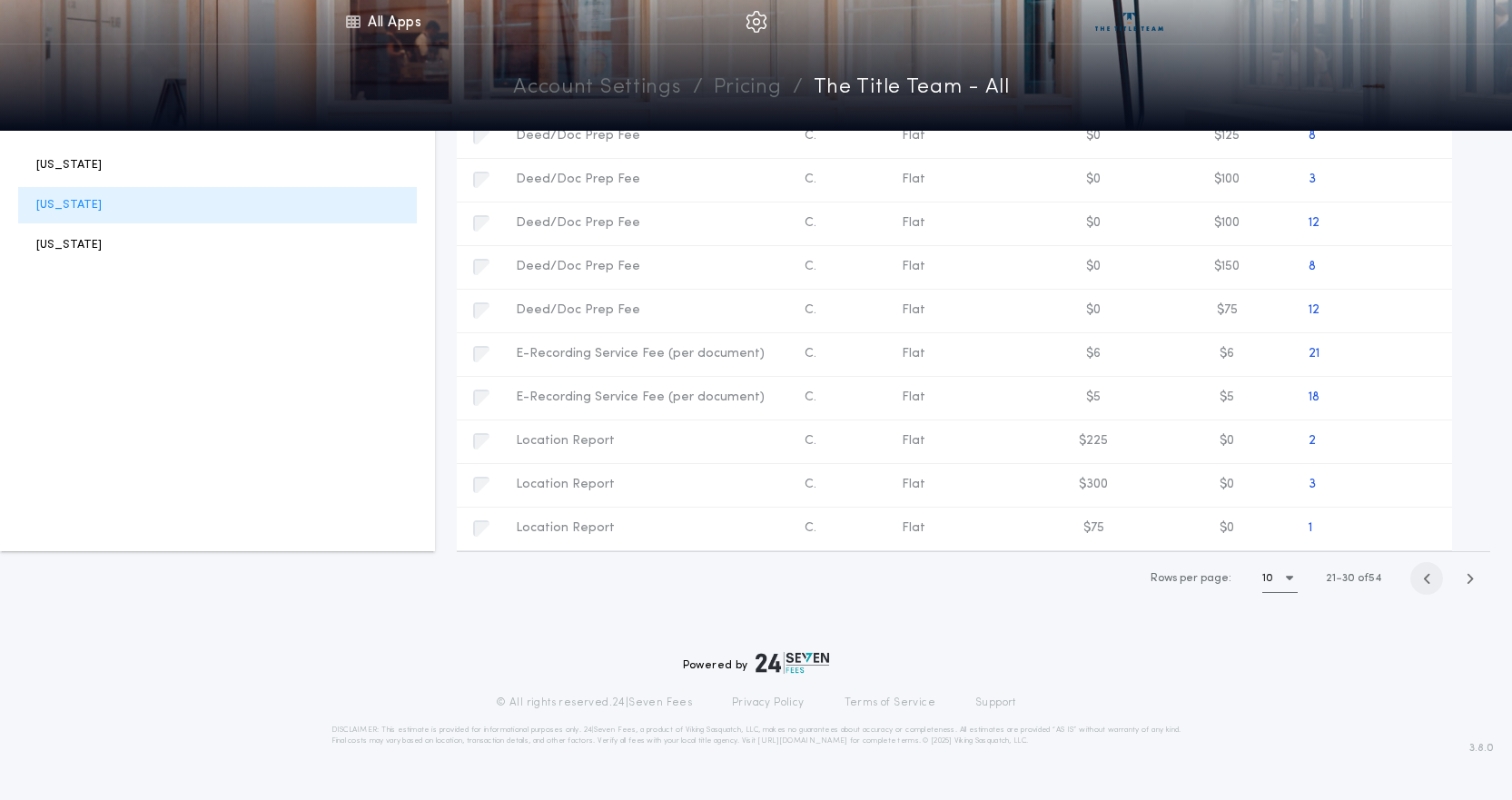
click at [1426, 582] on icon "button" at bounding box center [1427, 579] width 8 height 14
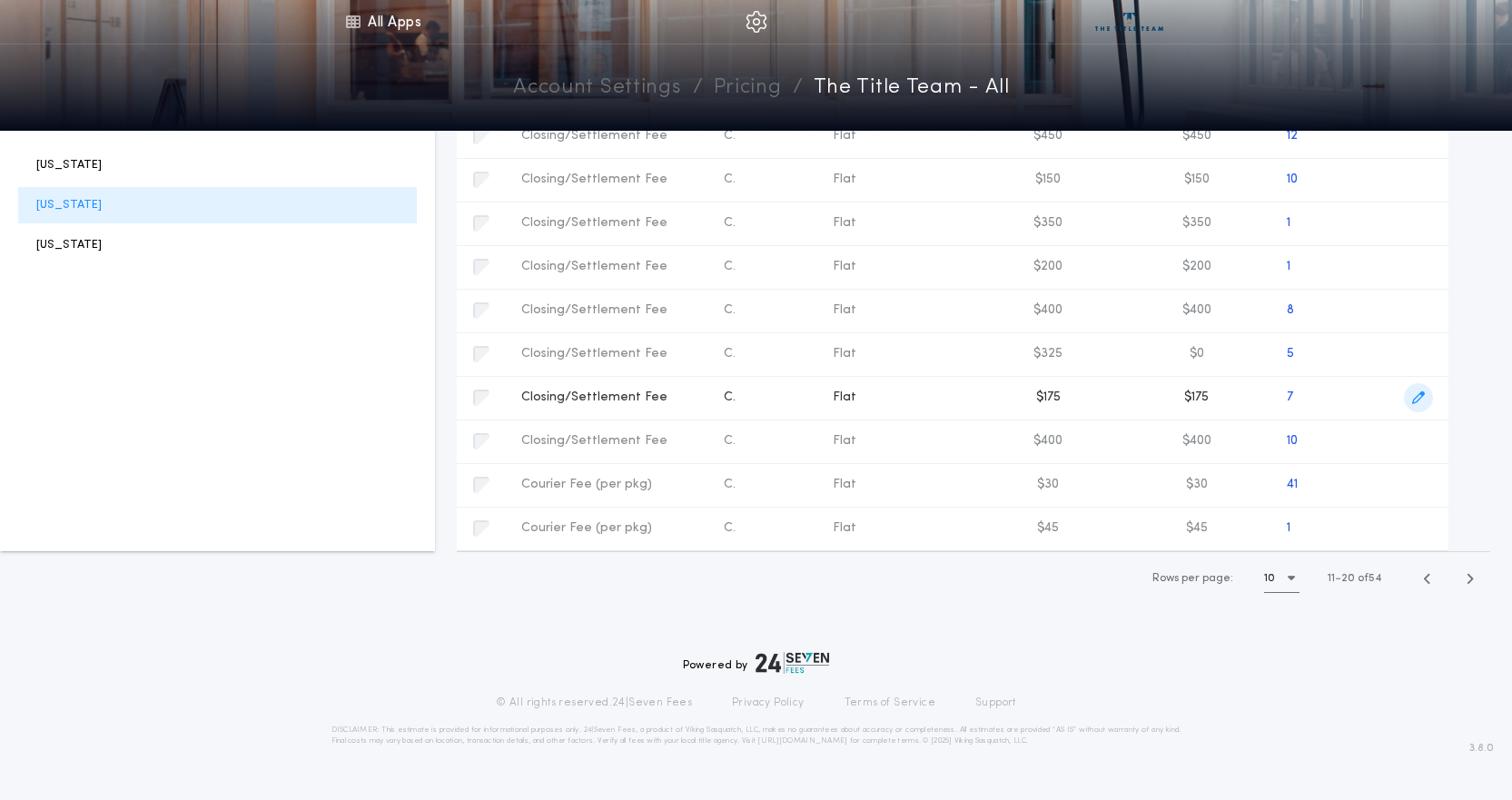
click at [1419, 400] on icon "button" at bounding box center [1418, 398] width 13 height 13
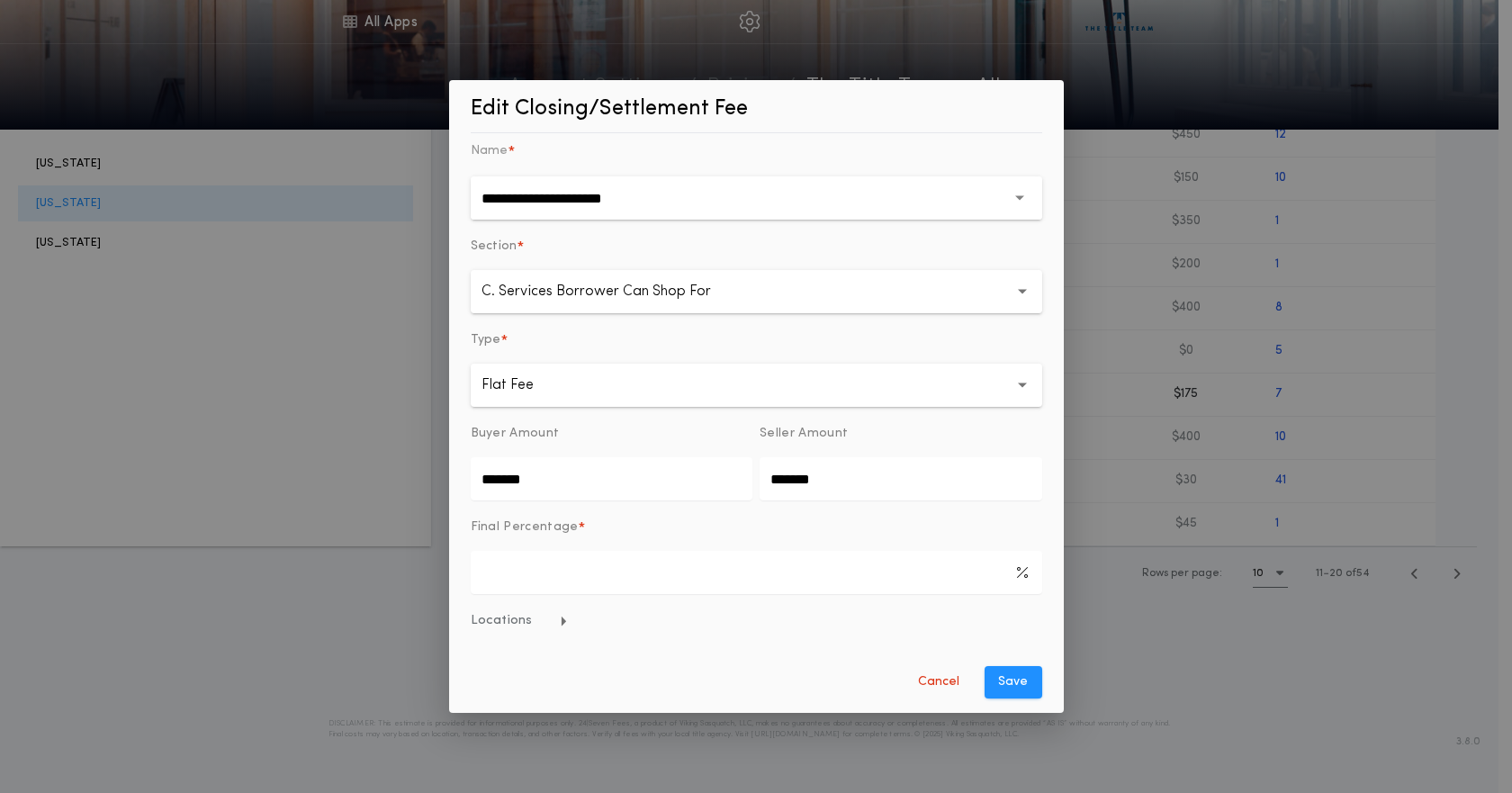
drag, startPoint x: 563, startPoint y: 483, endPoint x: 337, endPoint y: 506, distance: 227.2
click at [337, 506] on div "**********" at bounding box center [756, 396] width 1512 height 793
type input "*******"
click at [1008, 681] on button "Save" at bounding box center [1014, 682] width 57 height 33
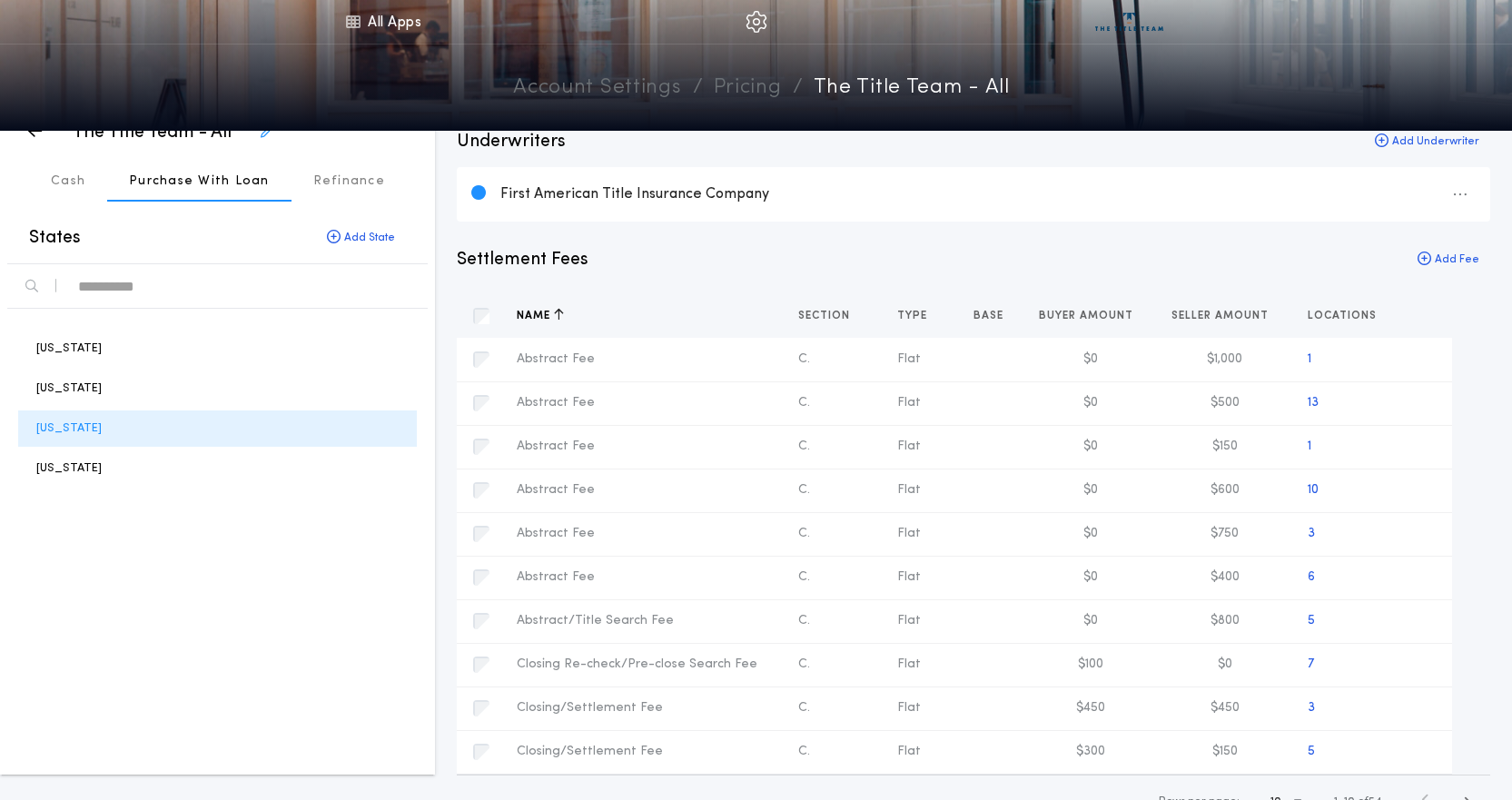
scroll to position [0, 0]
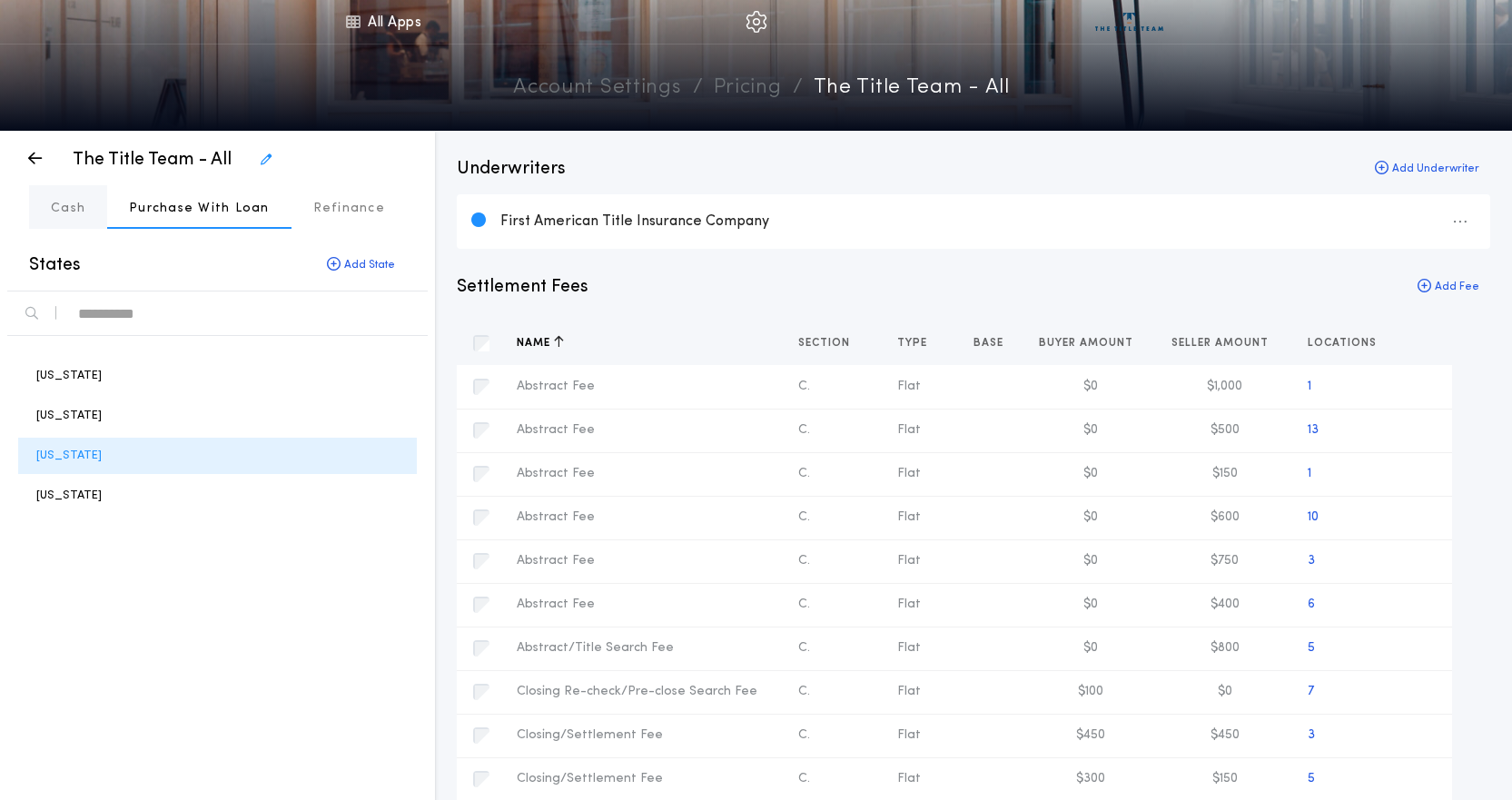
click at [70, 205] on p "Cash" at bounding box center [68, 209] width 35 height 18
click at [67, 206] on p "Cash" at bounding box center [68, 209] width 35 height 18
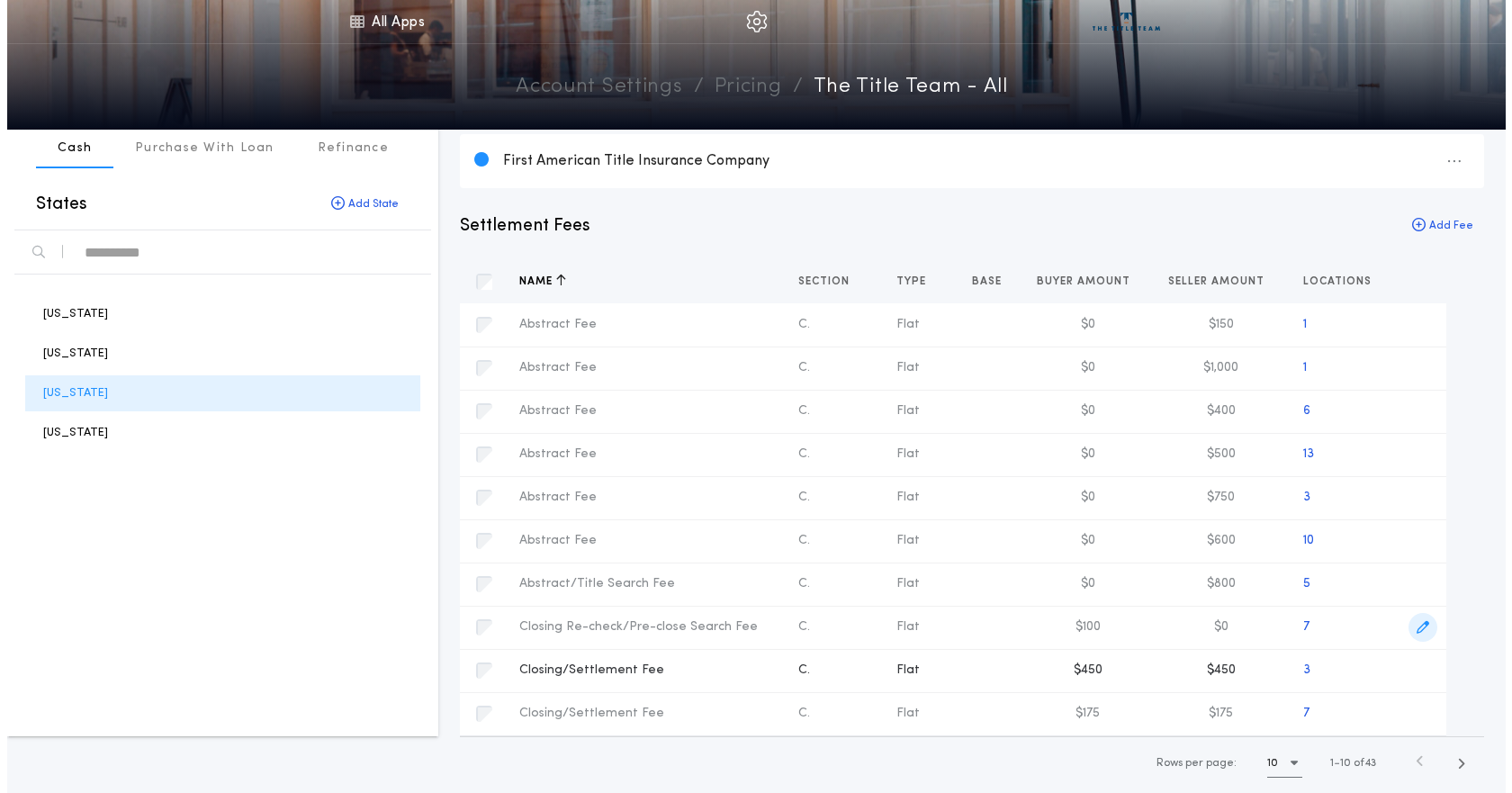
scroll to position [90, 0]
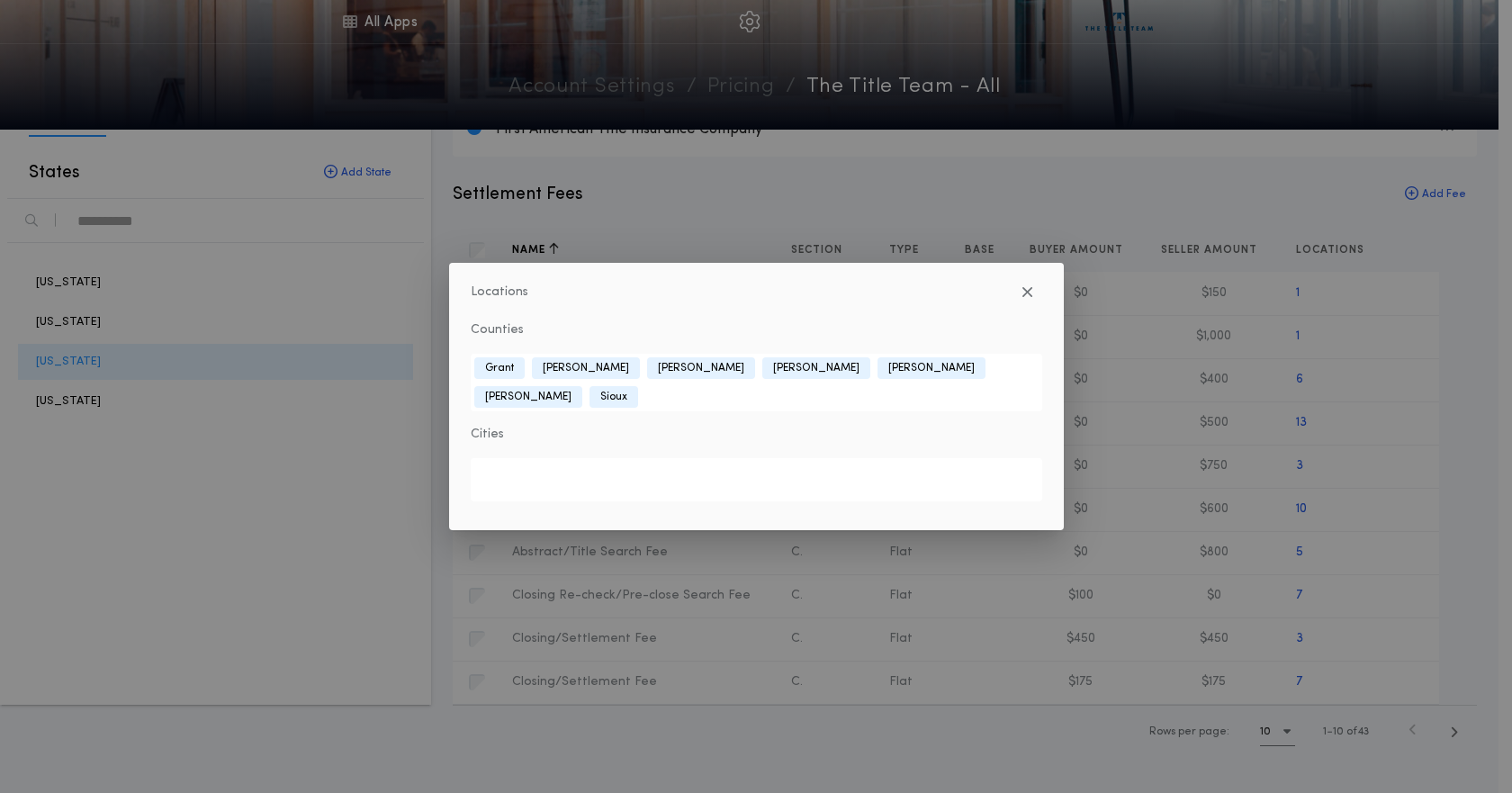
click at [1433, 669] on div "Locations Counties [GEOGRAPHIC_DATA][PERSON_NAME] [PERSON_NAME] [GEOGRAPHIC_DAT…" at bounding box center [756, 396] width 1512 height 793
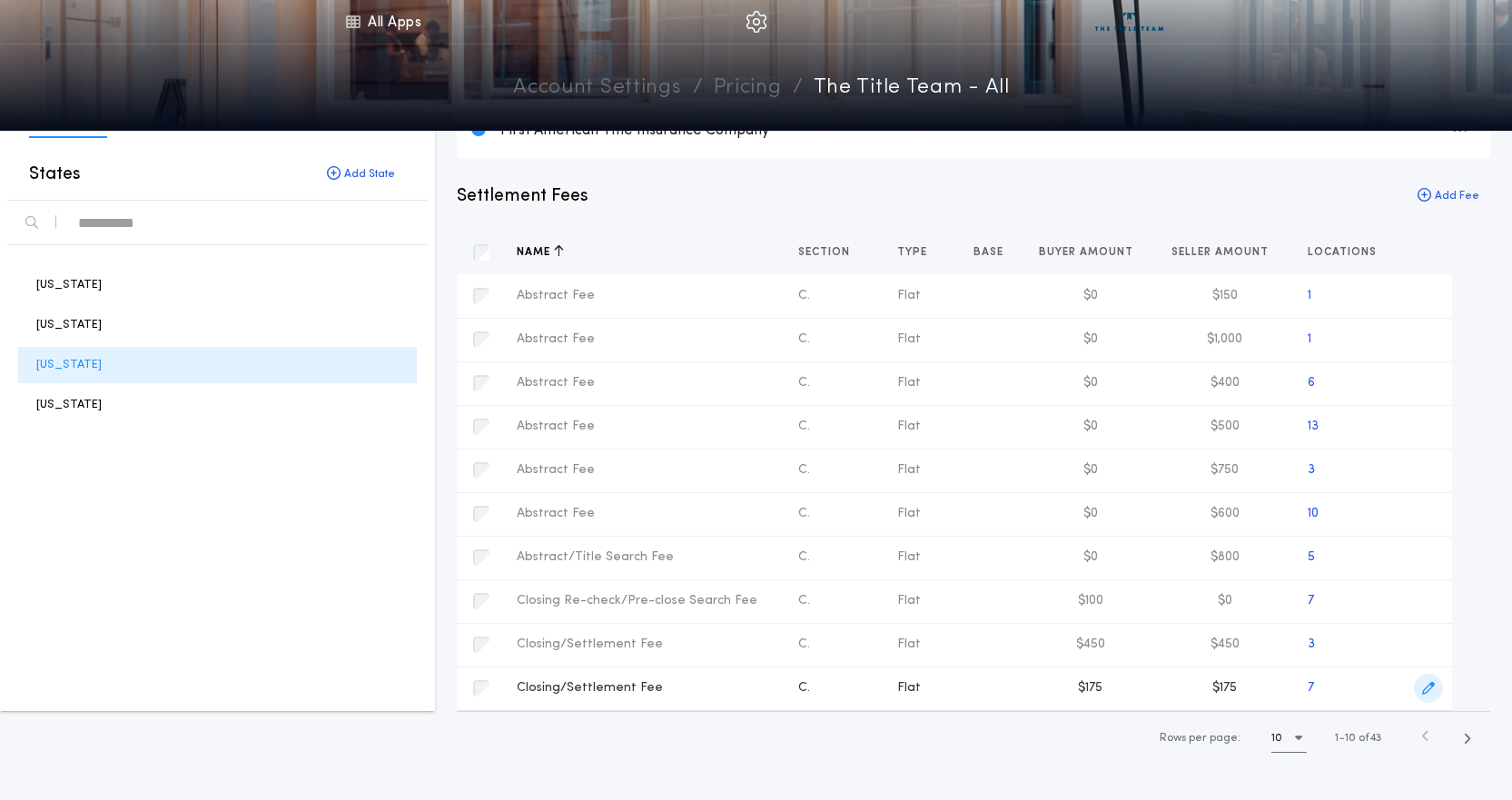
click at [1425, 689] on icon "button" at bounding box center [1428, 688] width 13 height 13
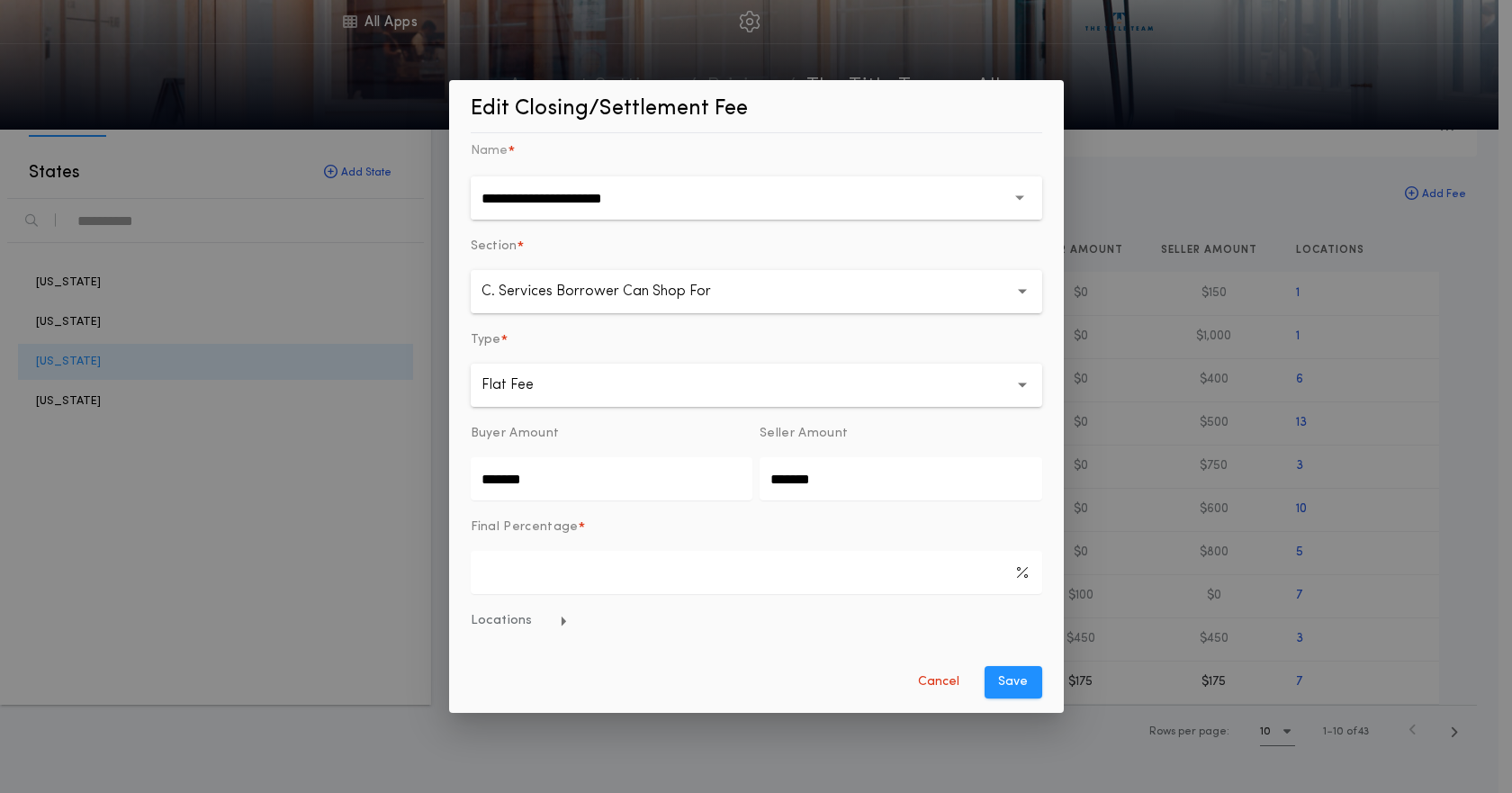
drag, startPoint x: 539, startPoint y: 495, endPoint x: 247, endPoint y: 486, distance: 292.1
click at [275, 493] on div "**********" at bounding box center [756, 396] width 1512 height 793
type input "*******"
click at [992, 679] on button "Save" at bounding box center [1014, 682] width 57 height 33
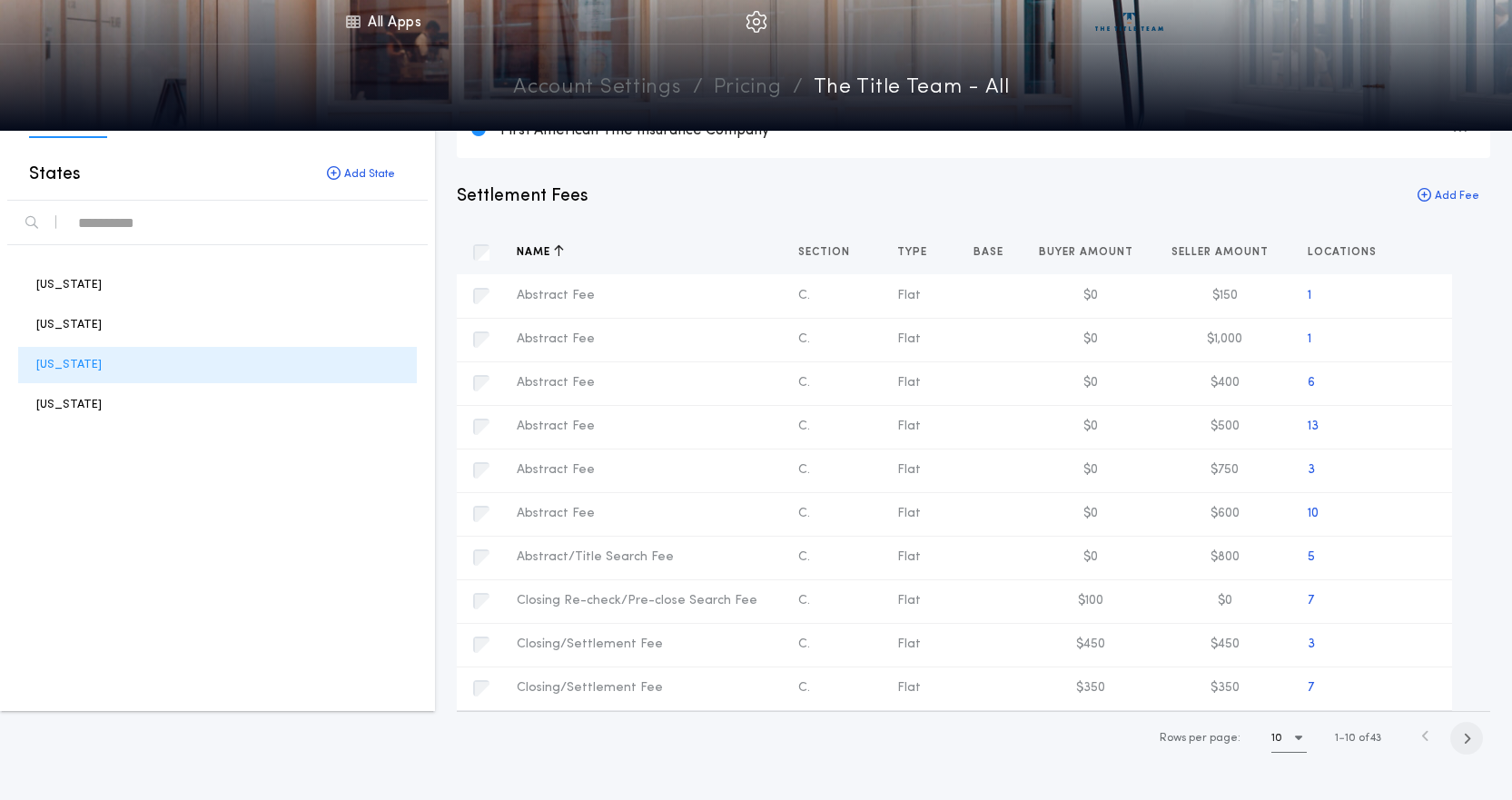
click at [1464, 738] on icon "button" at bounding box center [1466, 739] width 8 height 14
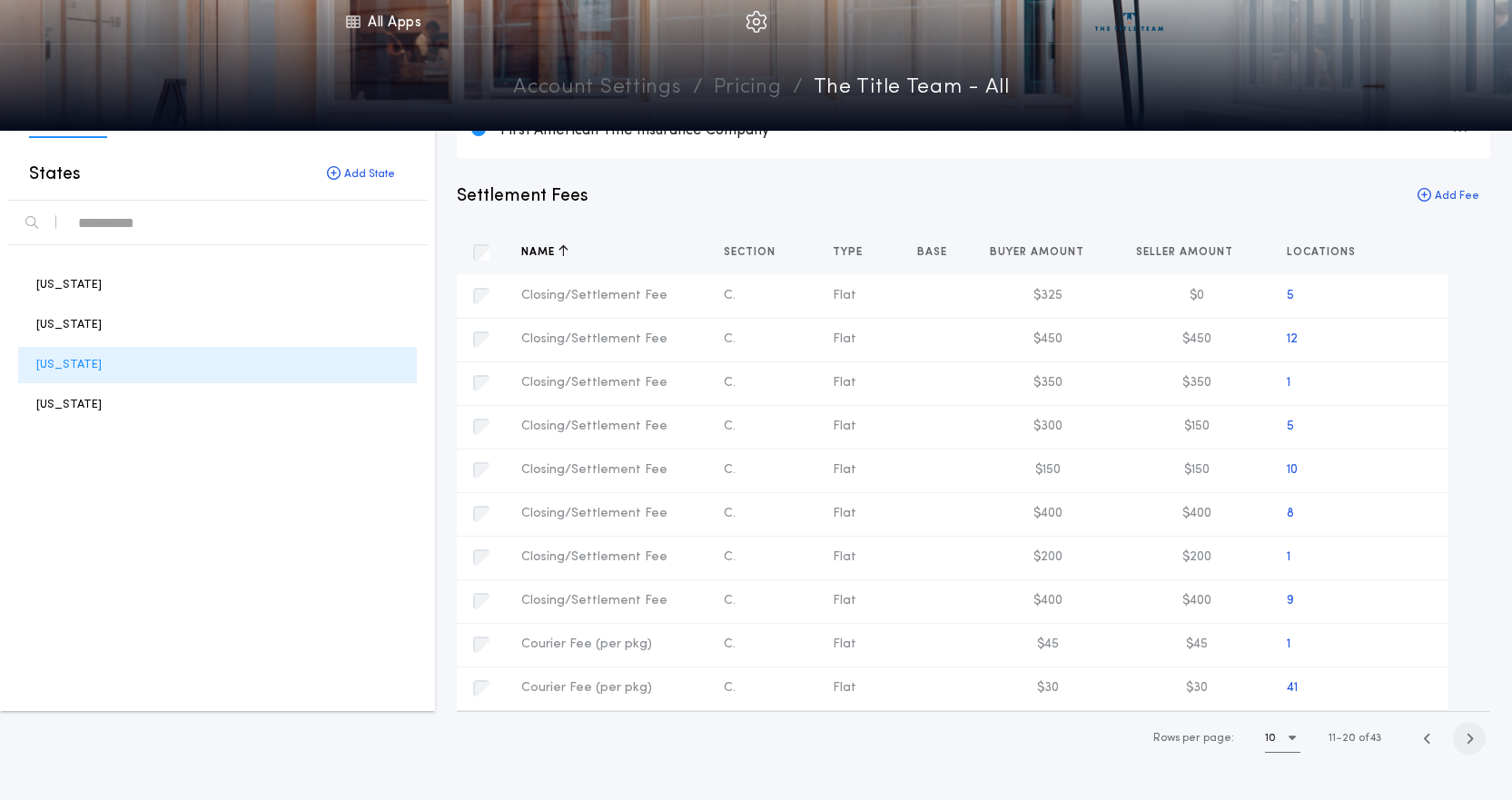
click at [1465, 738] on icon "button" at bounding box center [1469, 739] width 8 height 14
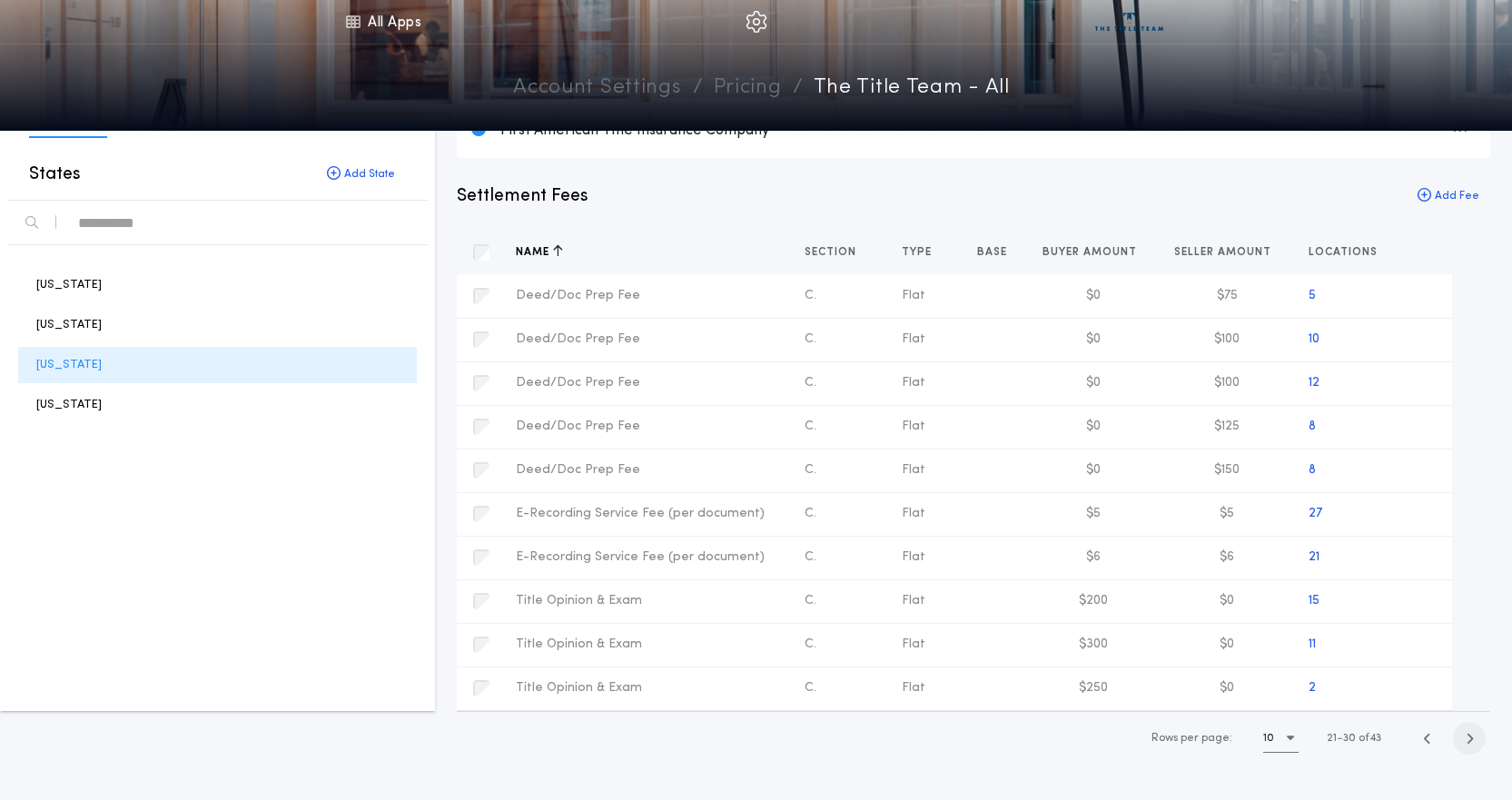
click at [1465, 738] on icon "button" at bounding box center [1469, 739] width 8 height 14
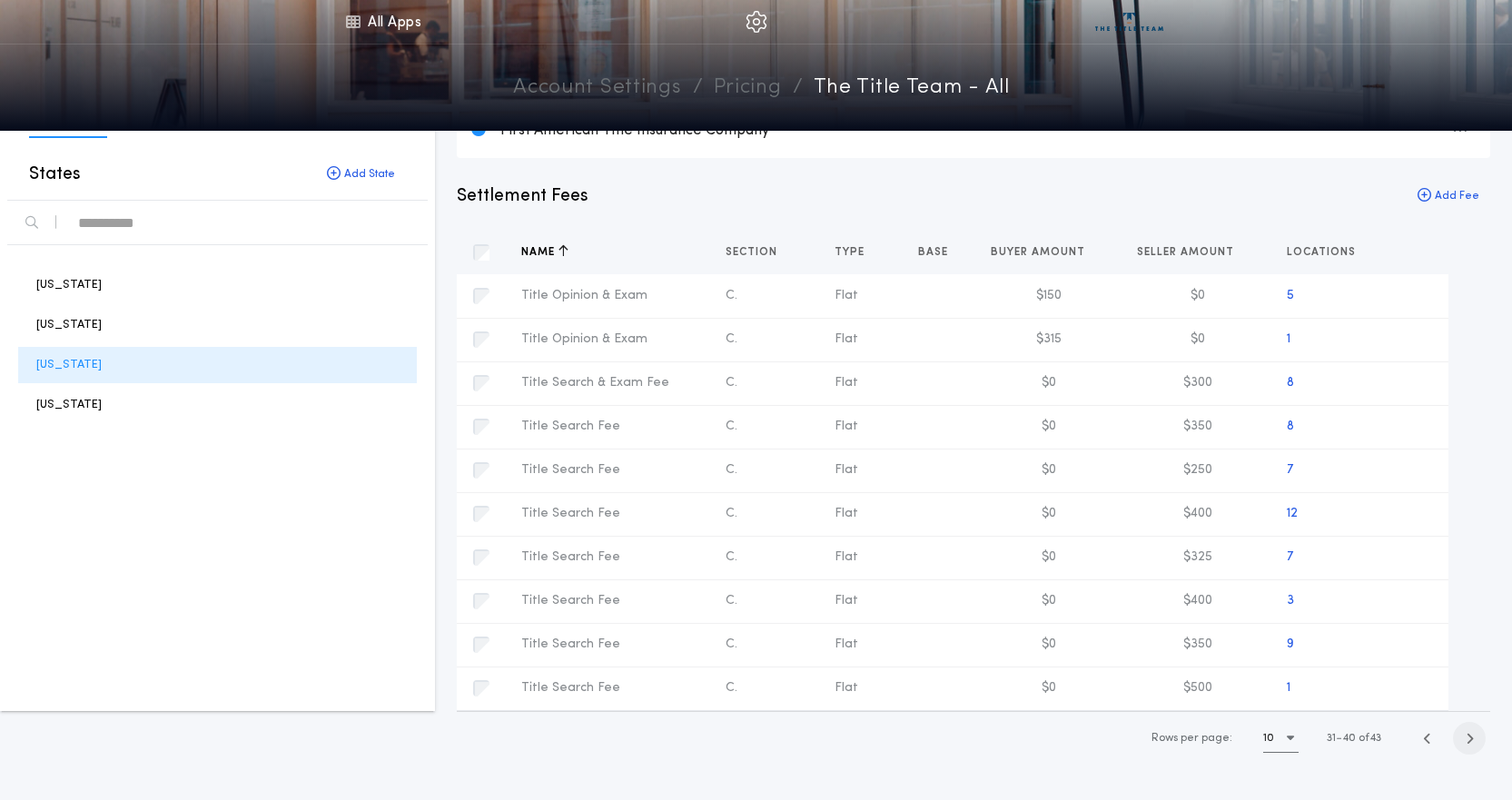
click at [1465, 738] on icon "button" at bounding box center [1469, 739] width 8 height 14
